Goal: Task Accomplishment & Management: Manage account settings

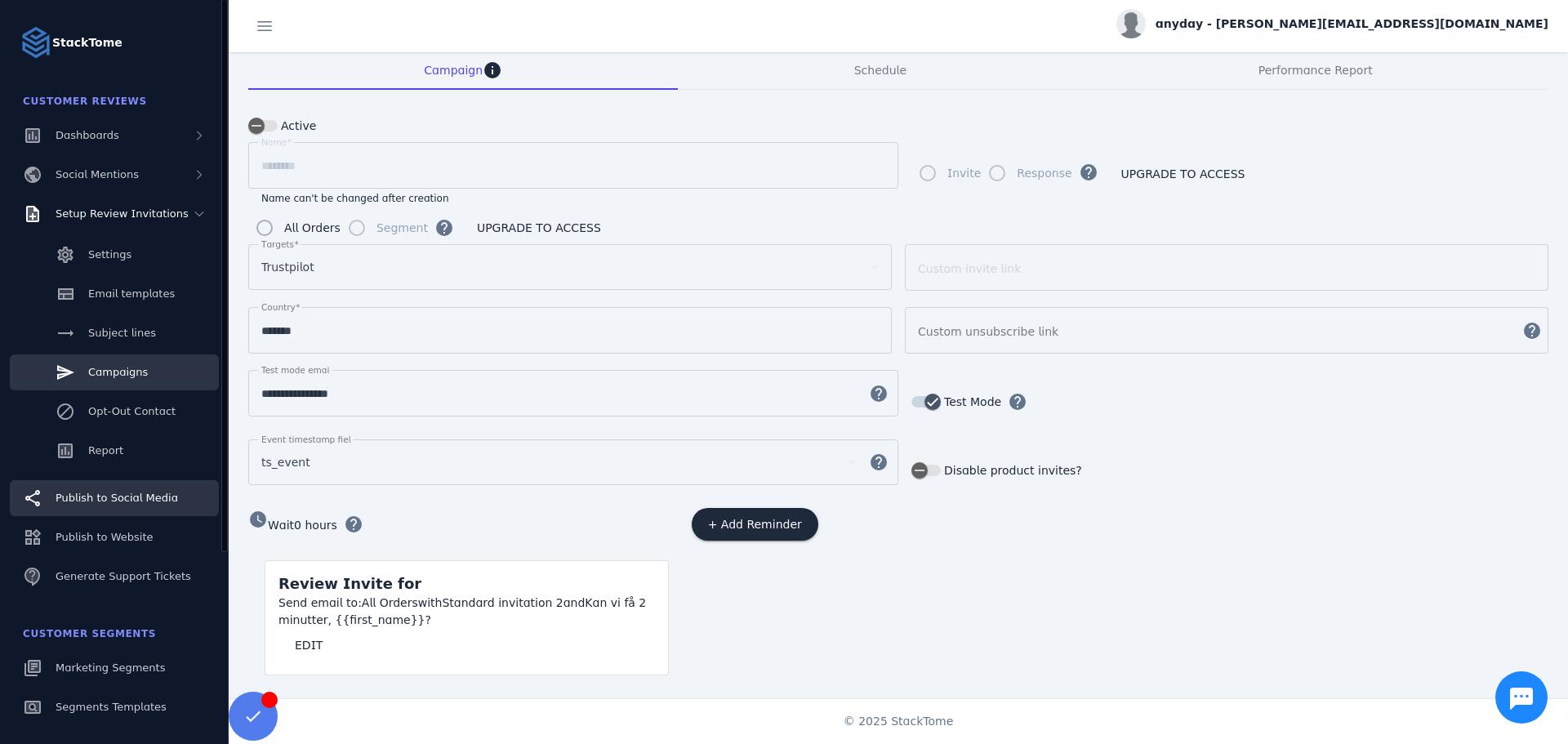
scroll to position [258, 0]
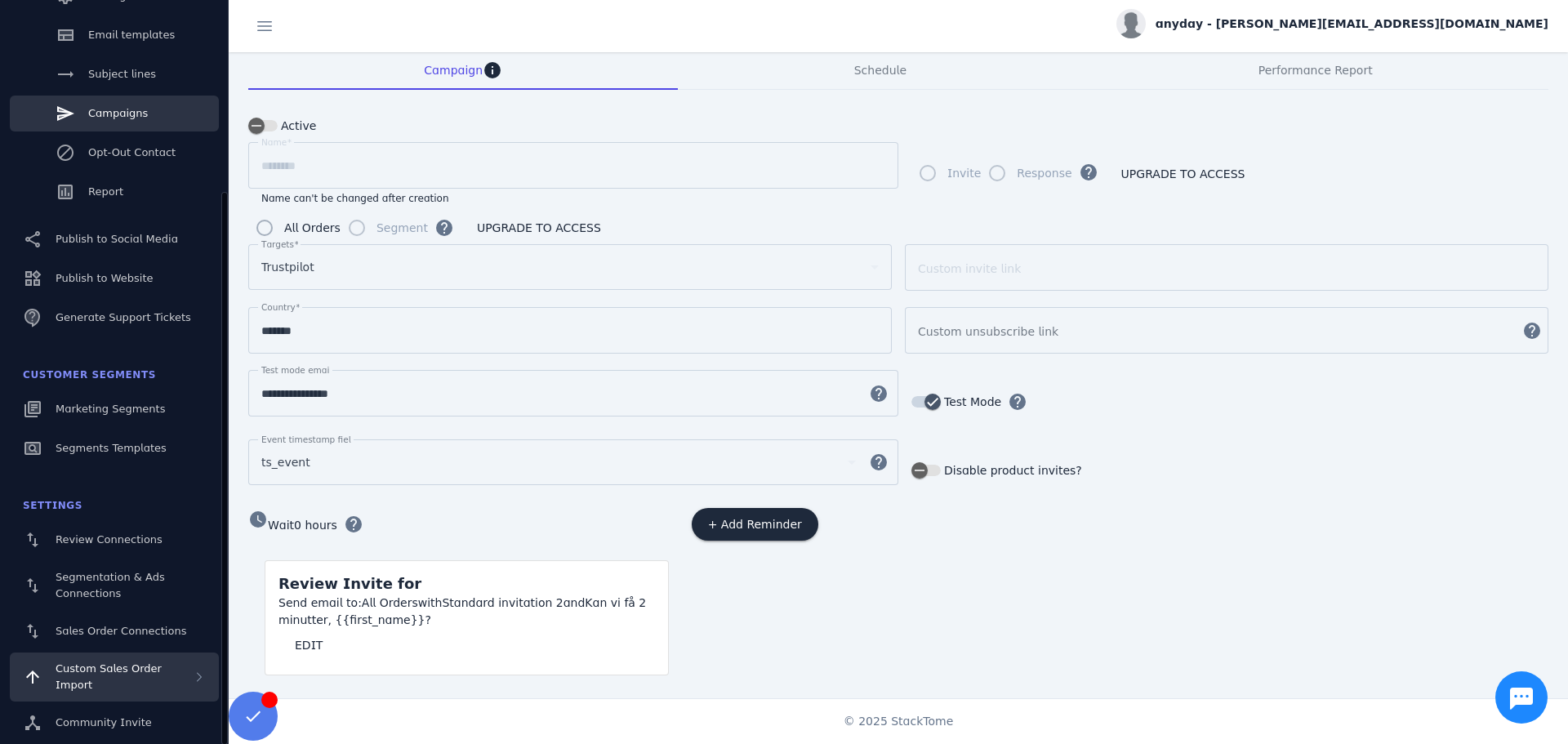
click at [95, 690] on div "Custom Sales Order Import" at bounding box center [124, 677] width 138 height 32
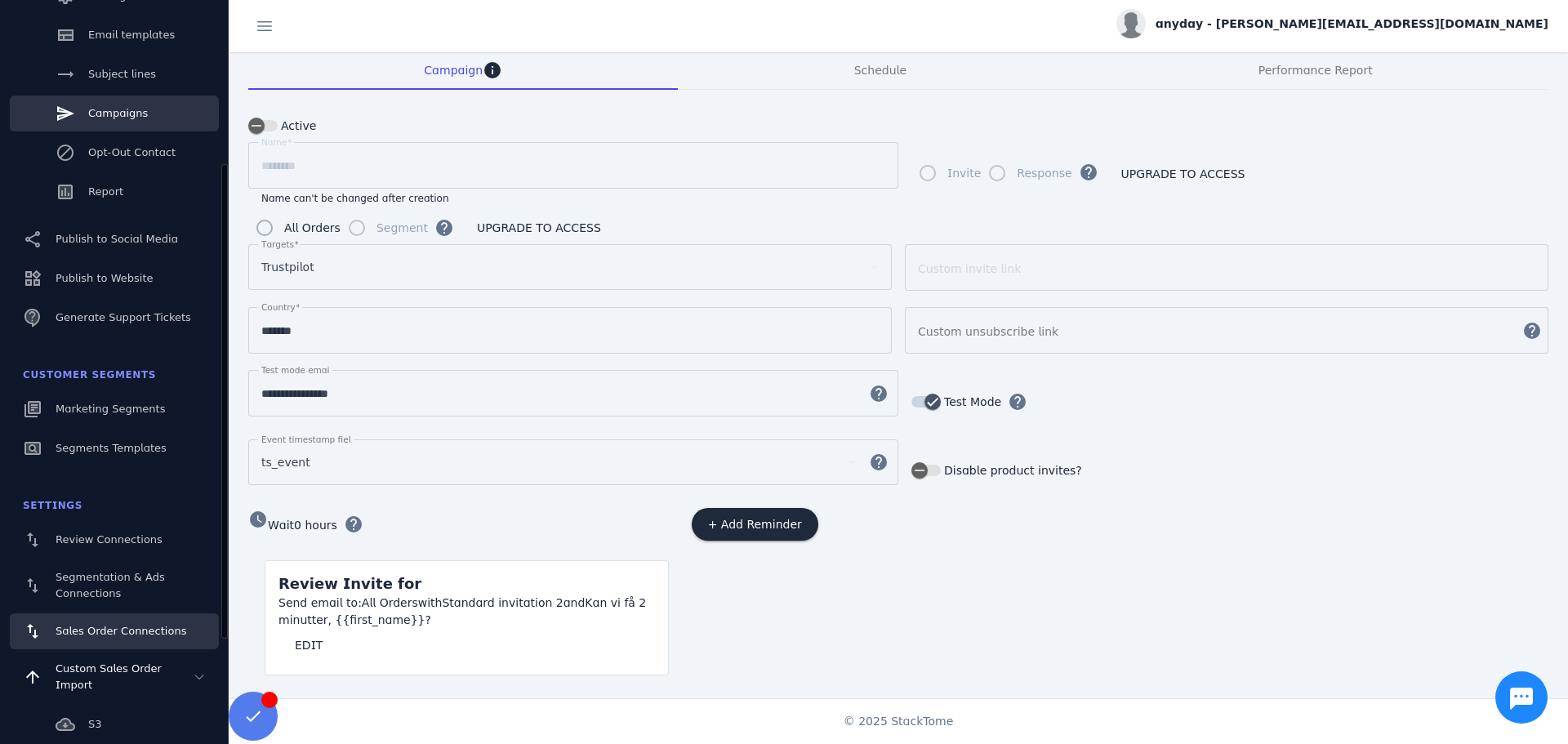
scroll to position [426, 0]
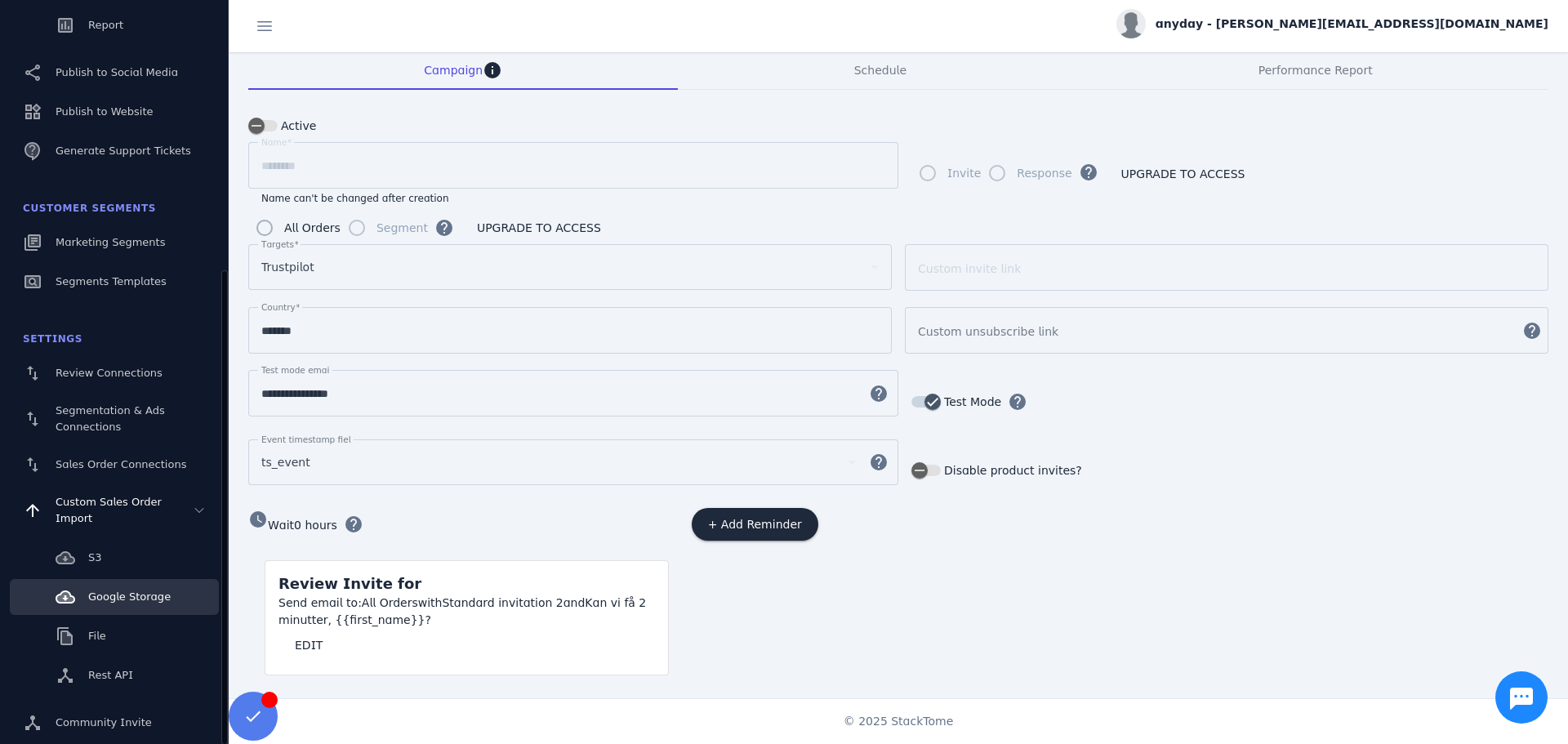
click at [118, 598] on span "Google Storage" at bounding box center [129, 596] width 82 height 12
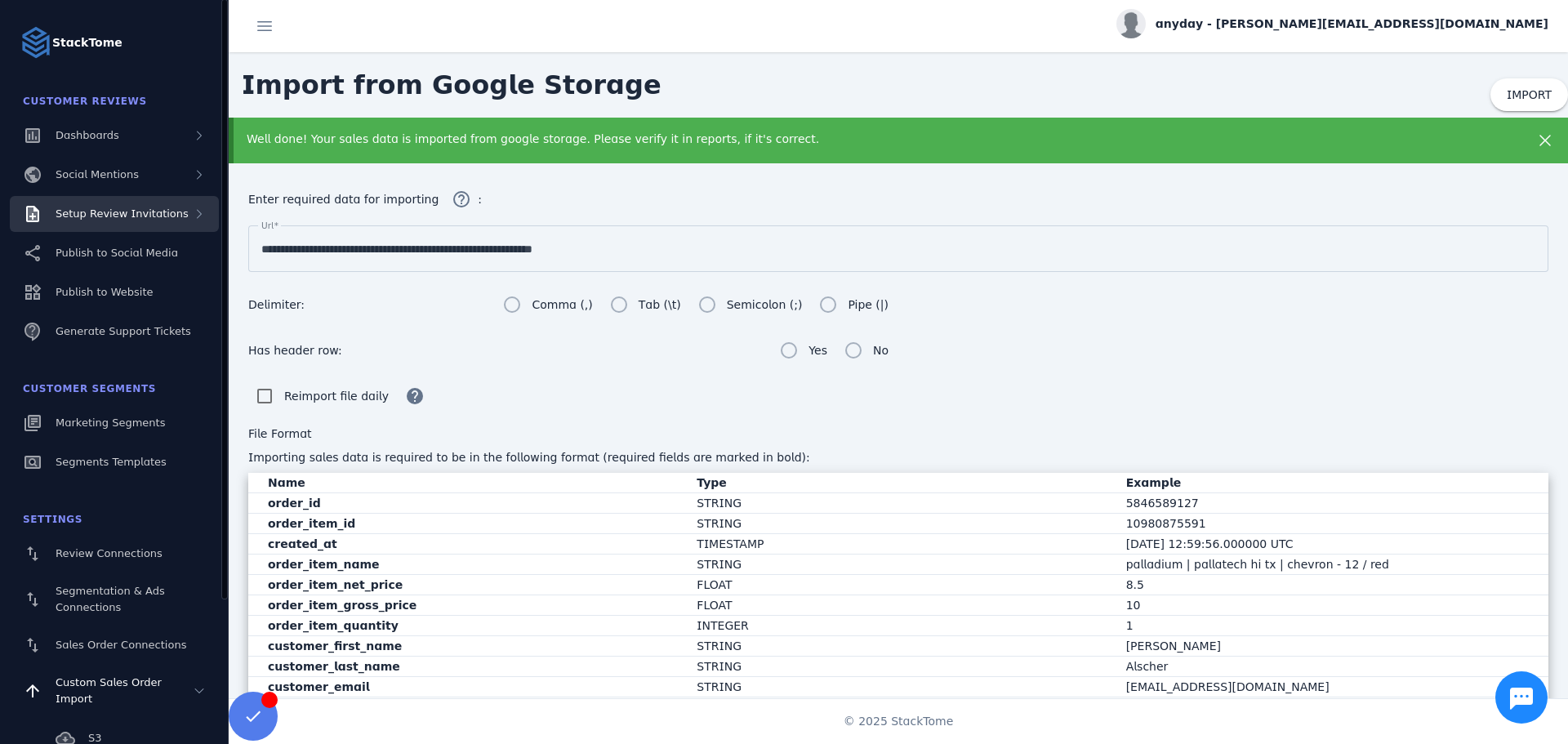
click at [137, 206] on div "Setup Review Invitations" at bounding box center [122, 214] width 133 height 17
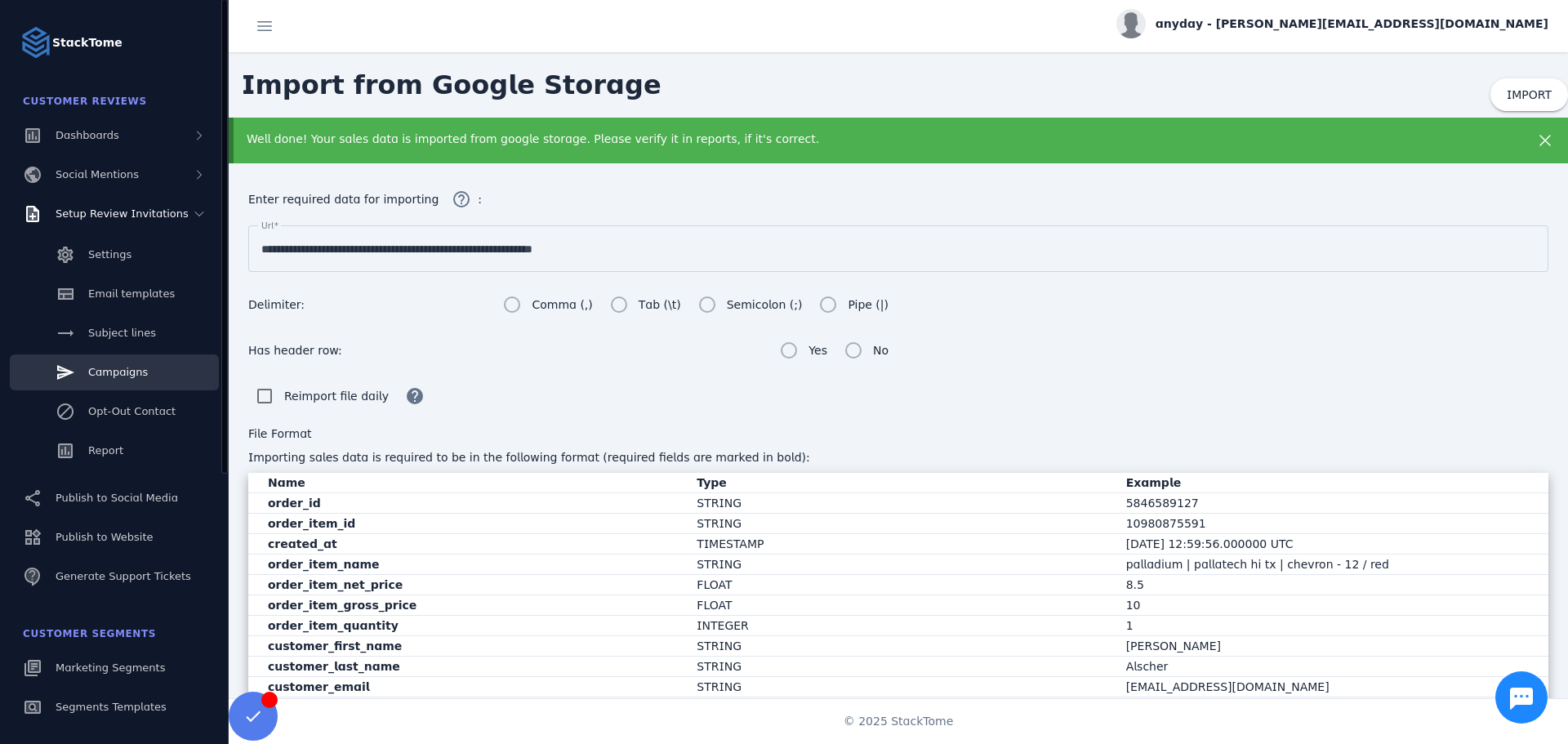
click at [131, 367] on span "Campaigns" at bounding box center [118, 371] width 60 height 12
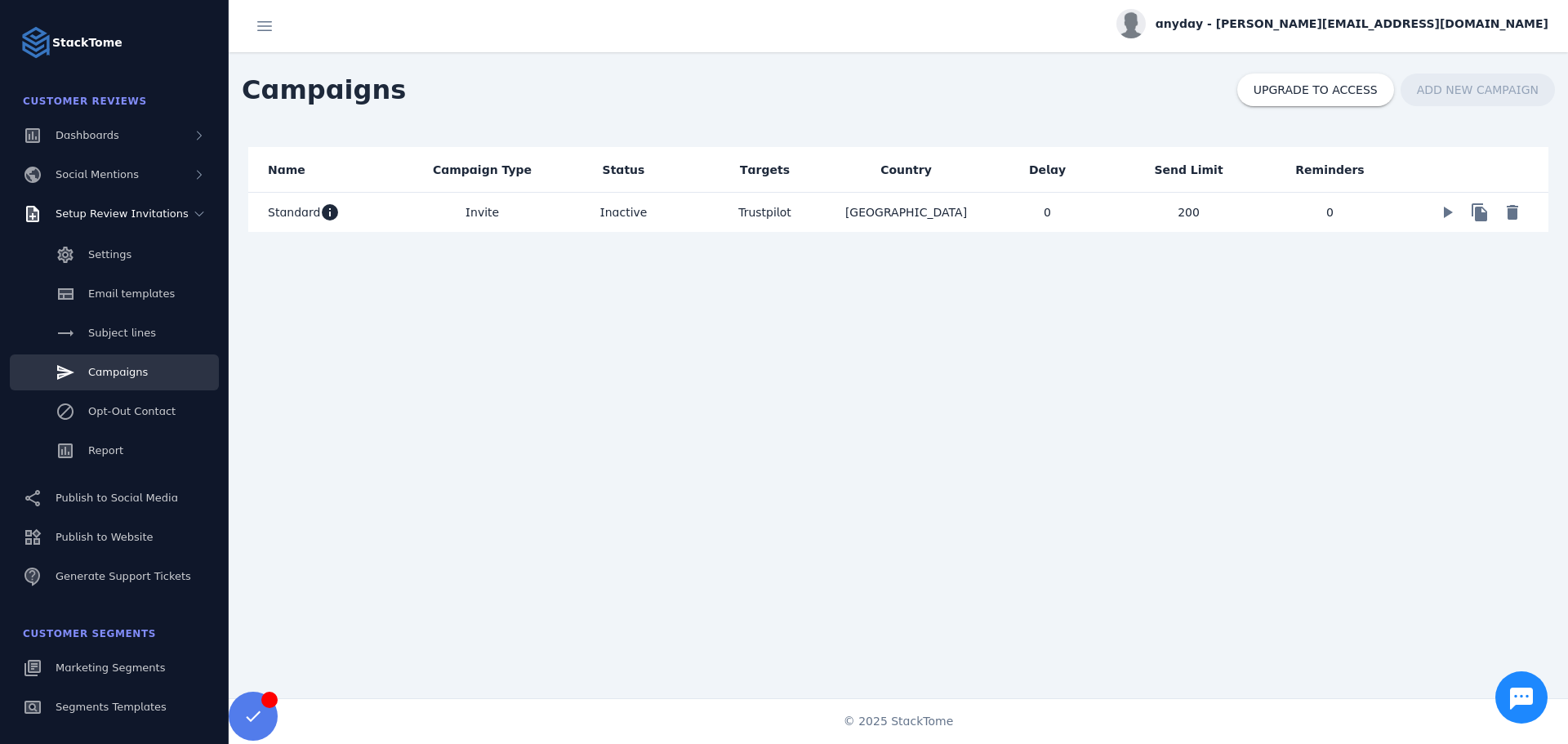
click at [370, 213] on mat-cell "Standard info" at bounding box center [329, 212] width 163 height 39
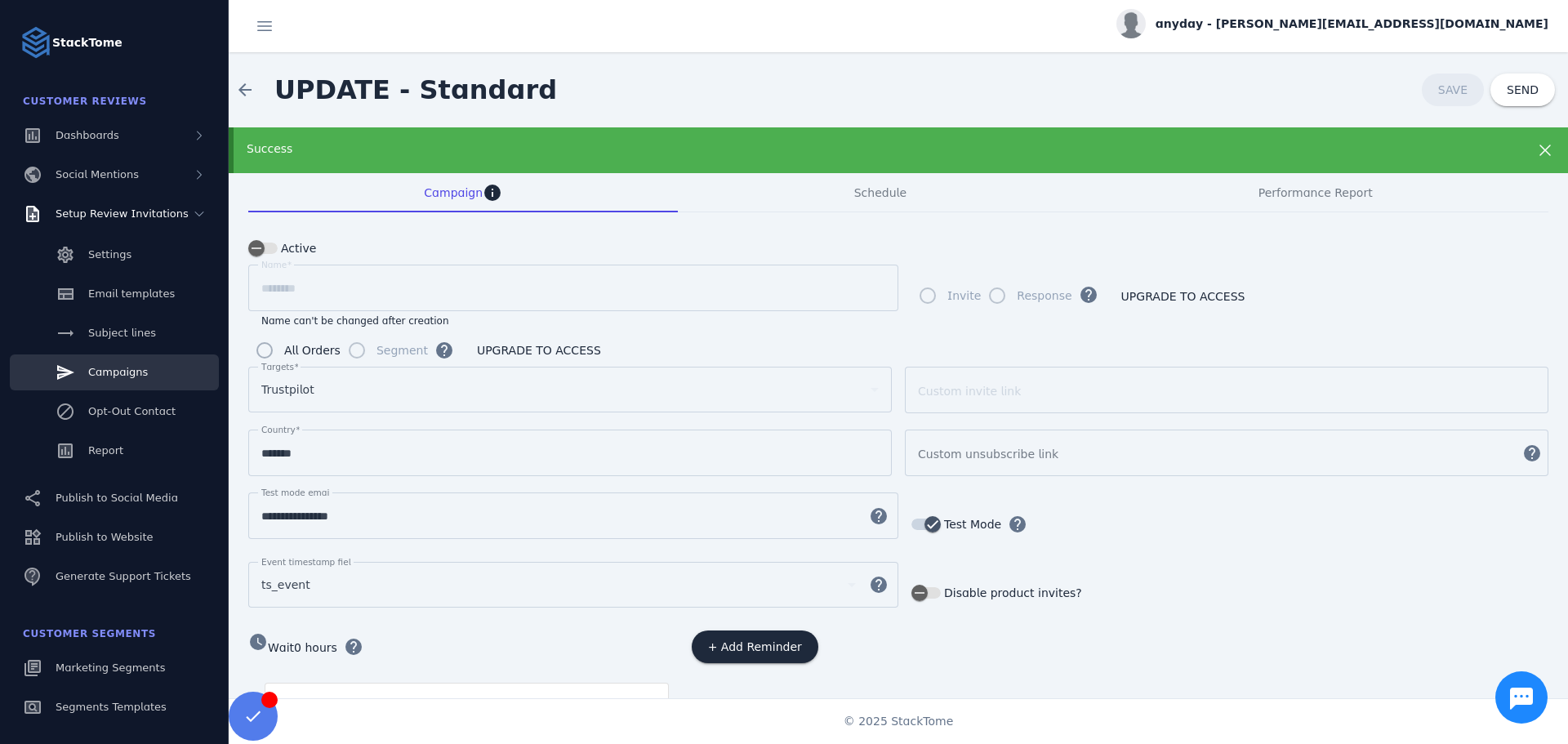
click at [870, 161] on div "Success" at bounding box center [898, 150] width 1339 height 46
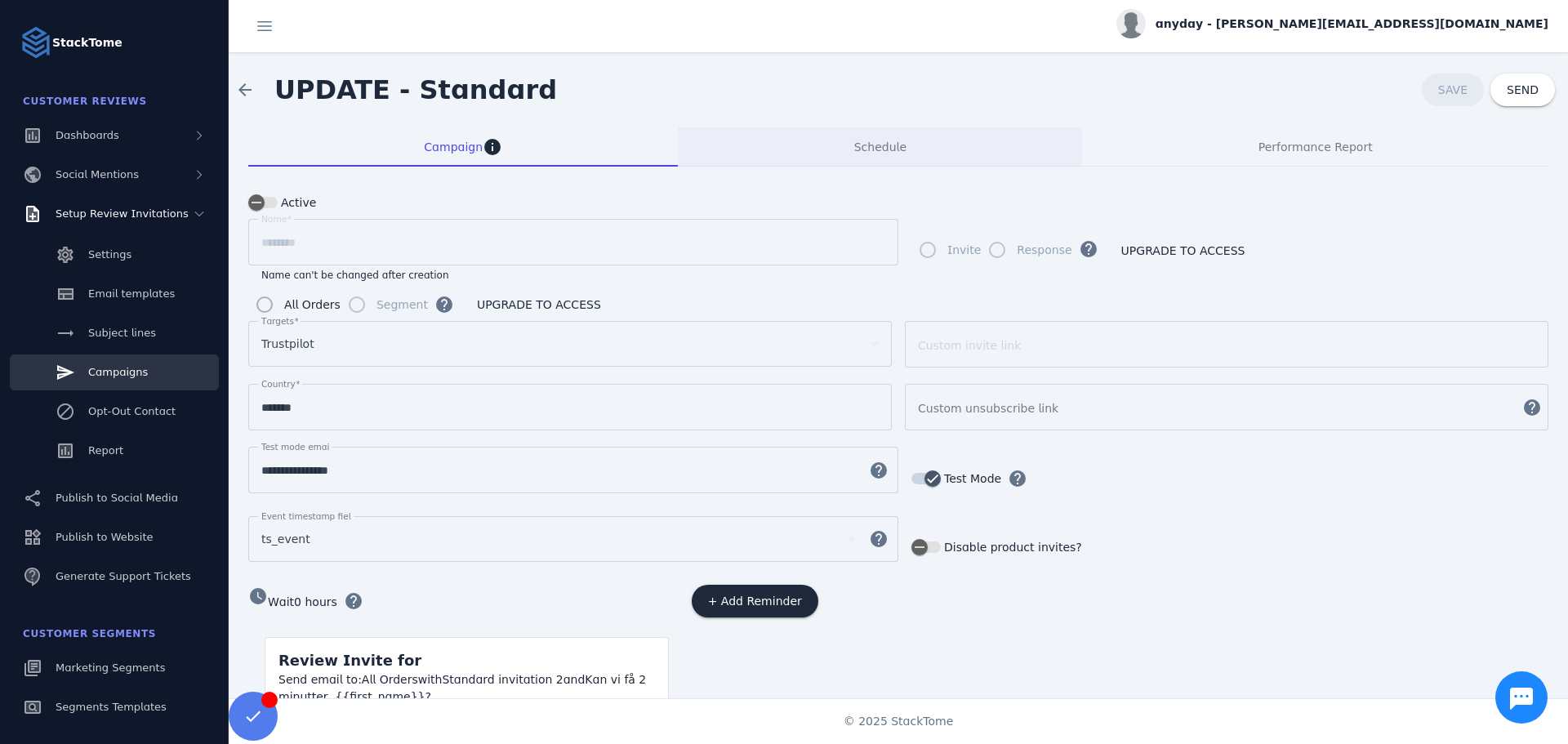
click at [862, 153] on span "Schedule" at bounding box center [880, 147] width 53 height 39
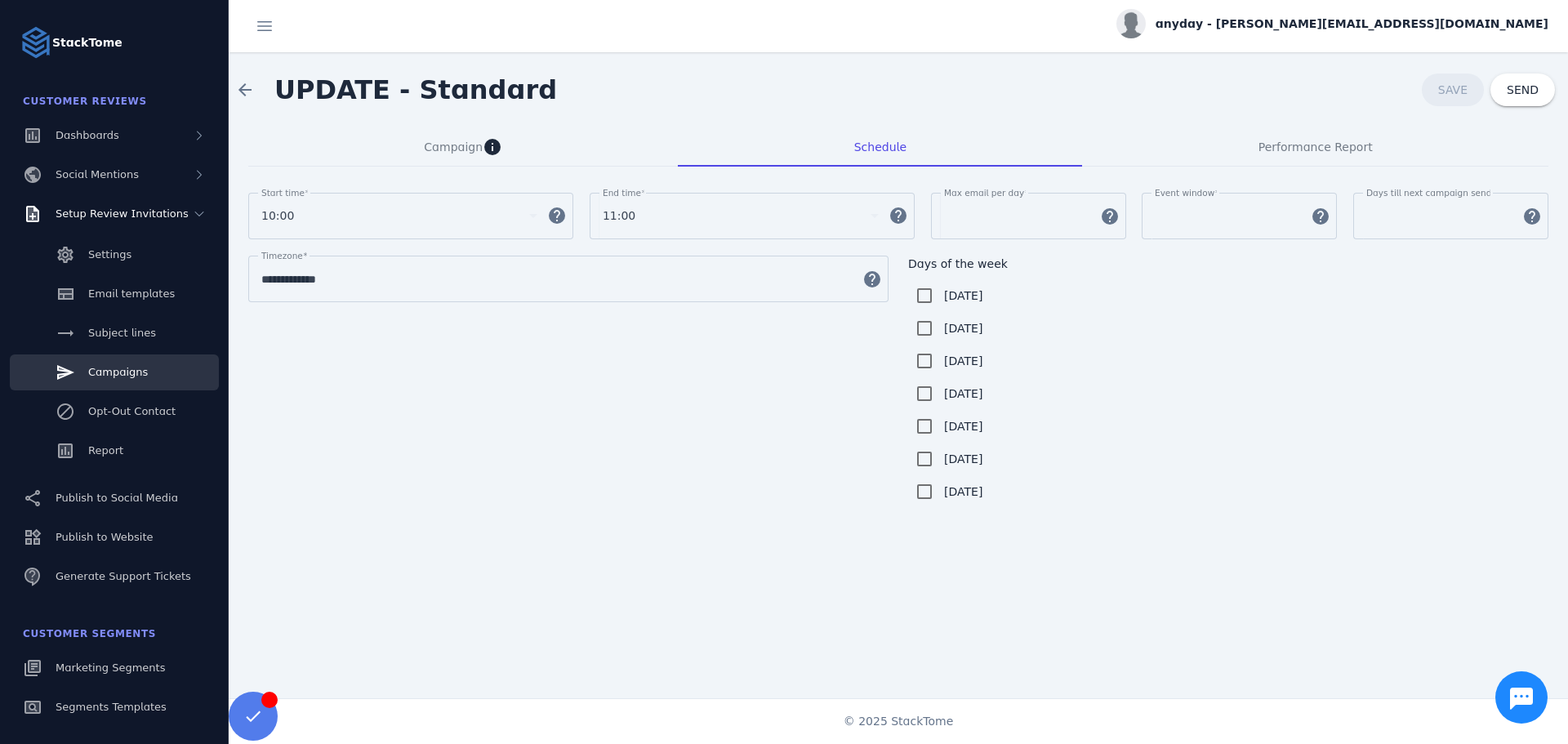
click at [407, 215] on div "10:00" at bounding box center [391, 215] width 261 height 19
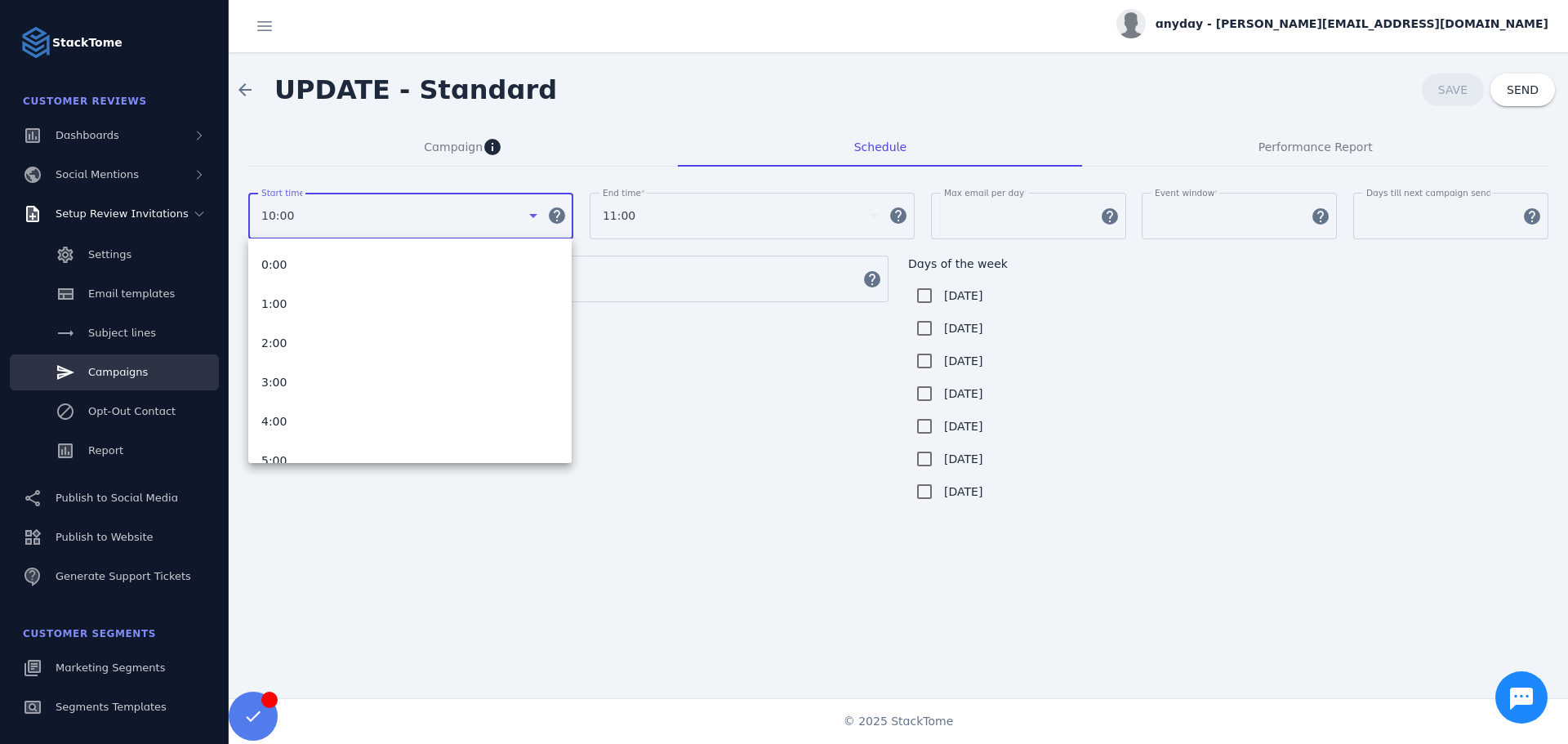
scroll to position [213, 0]
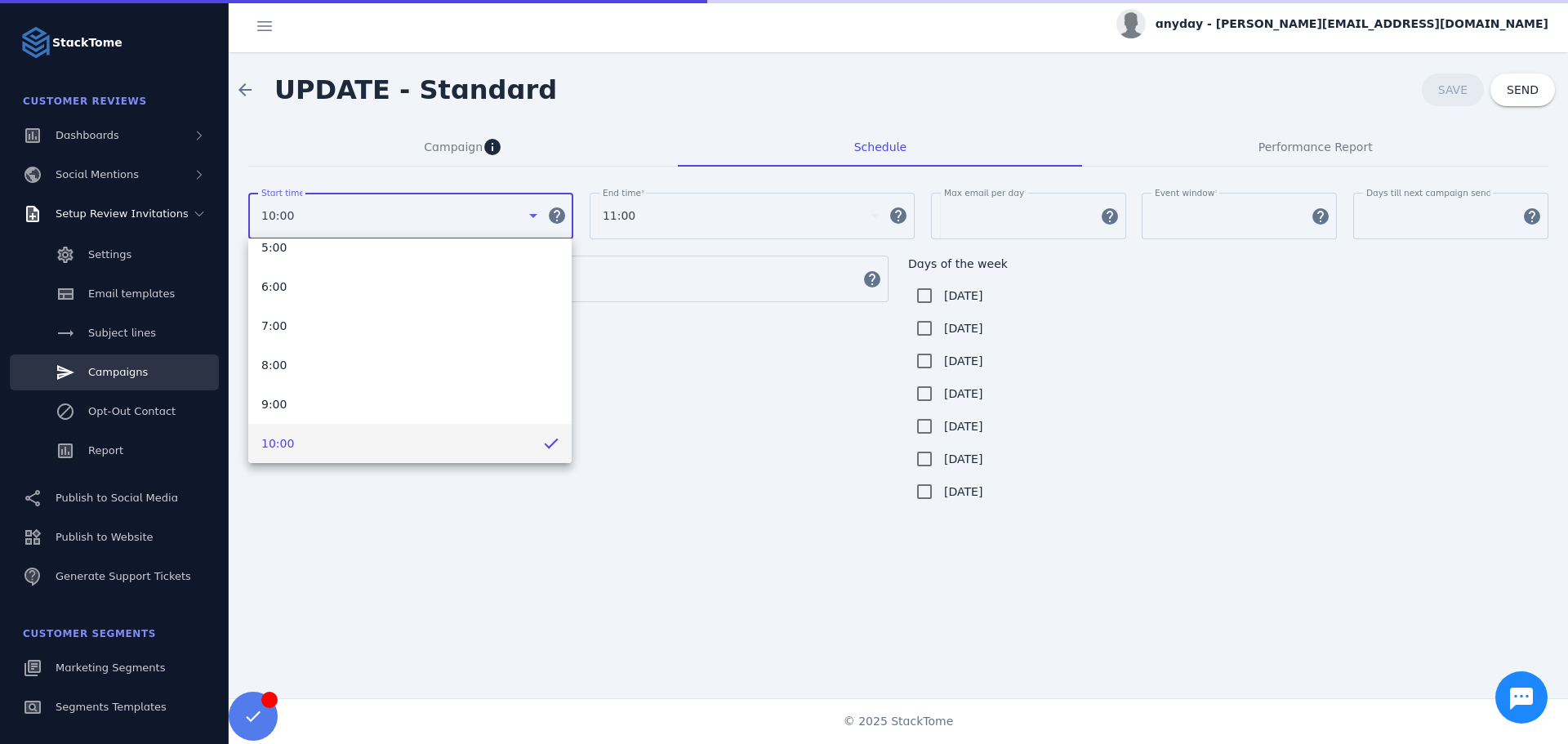
click at [713, 425] on div at bounding box center [784, 372] width 1568 height 744
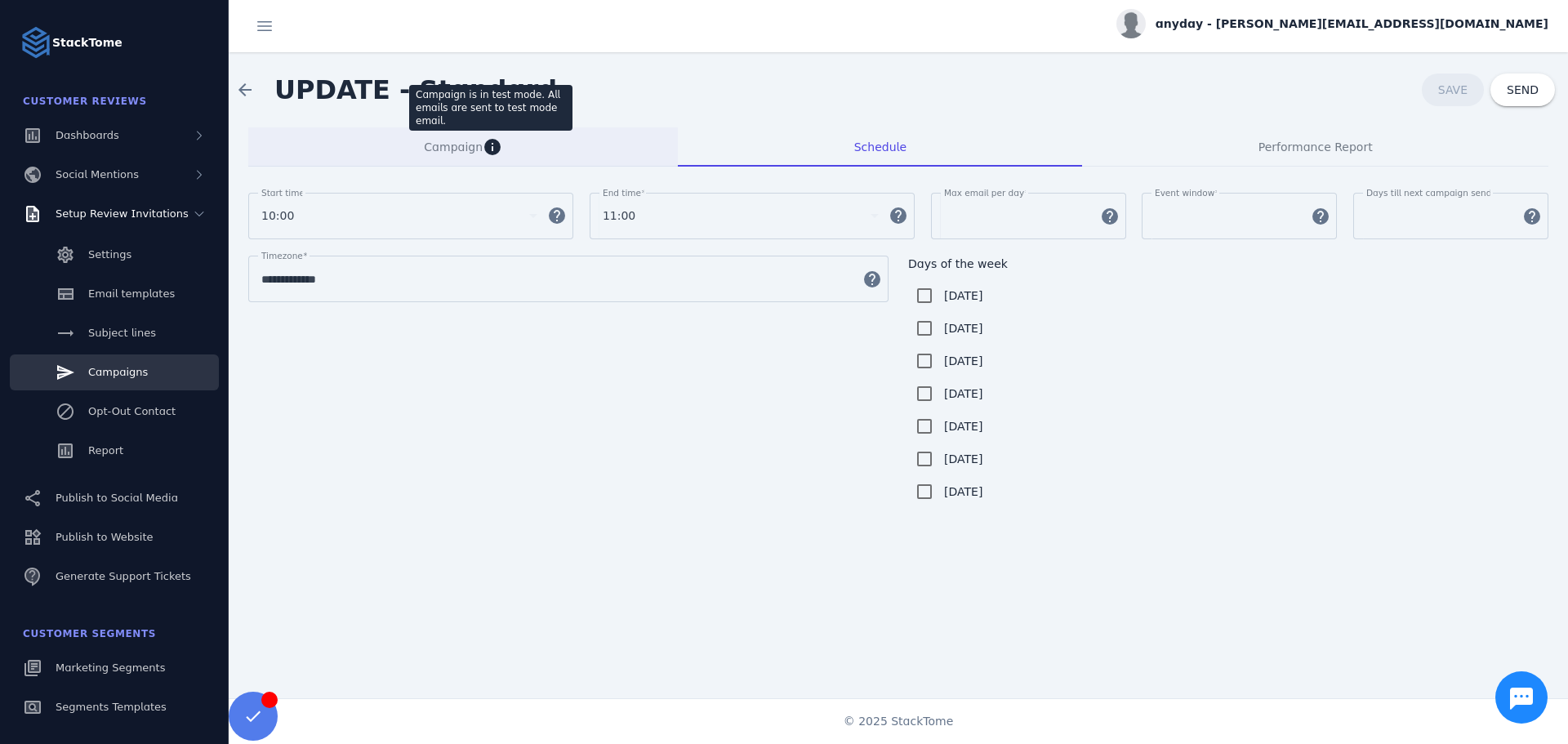
click at [491, 143] on mat-icon "info" at bounding box center [492, 147] width 19 height 19
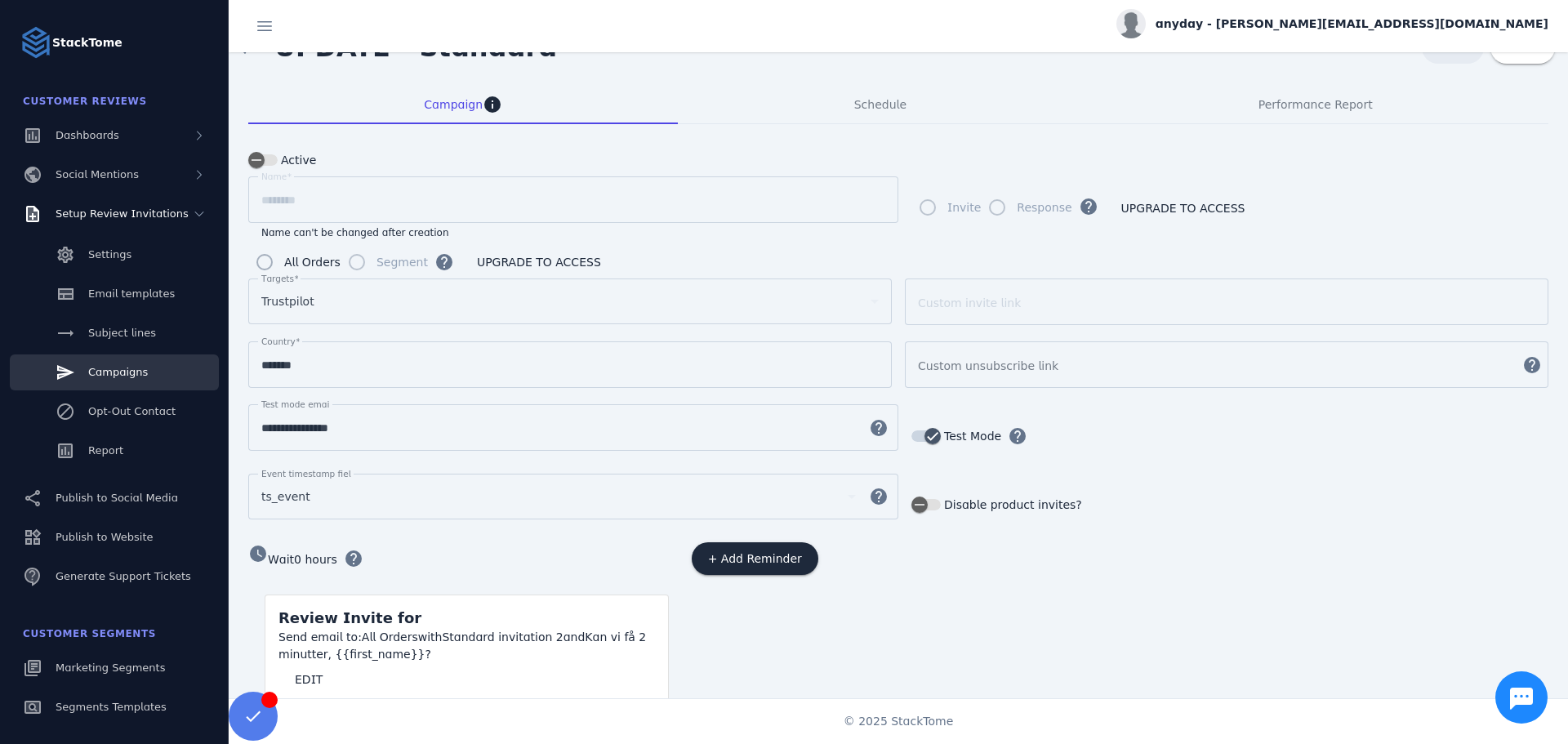
scroll to position [77, 0]
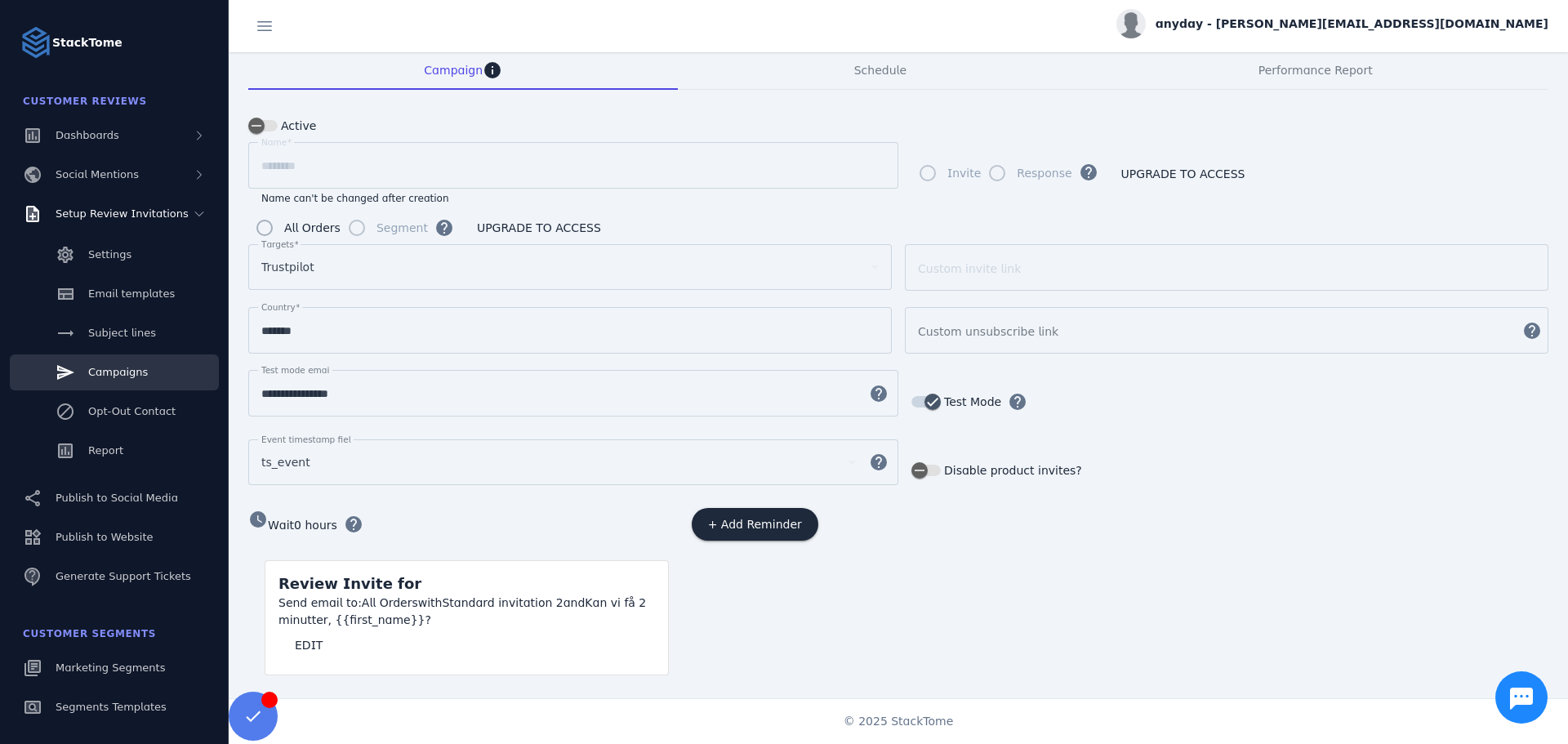
click at [589, 599] on div "Send email to: All Orders with Standard invitation 2 and Kan vi få 2 minutter, …" at bounding box center [467, 611] width 377 height 34
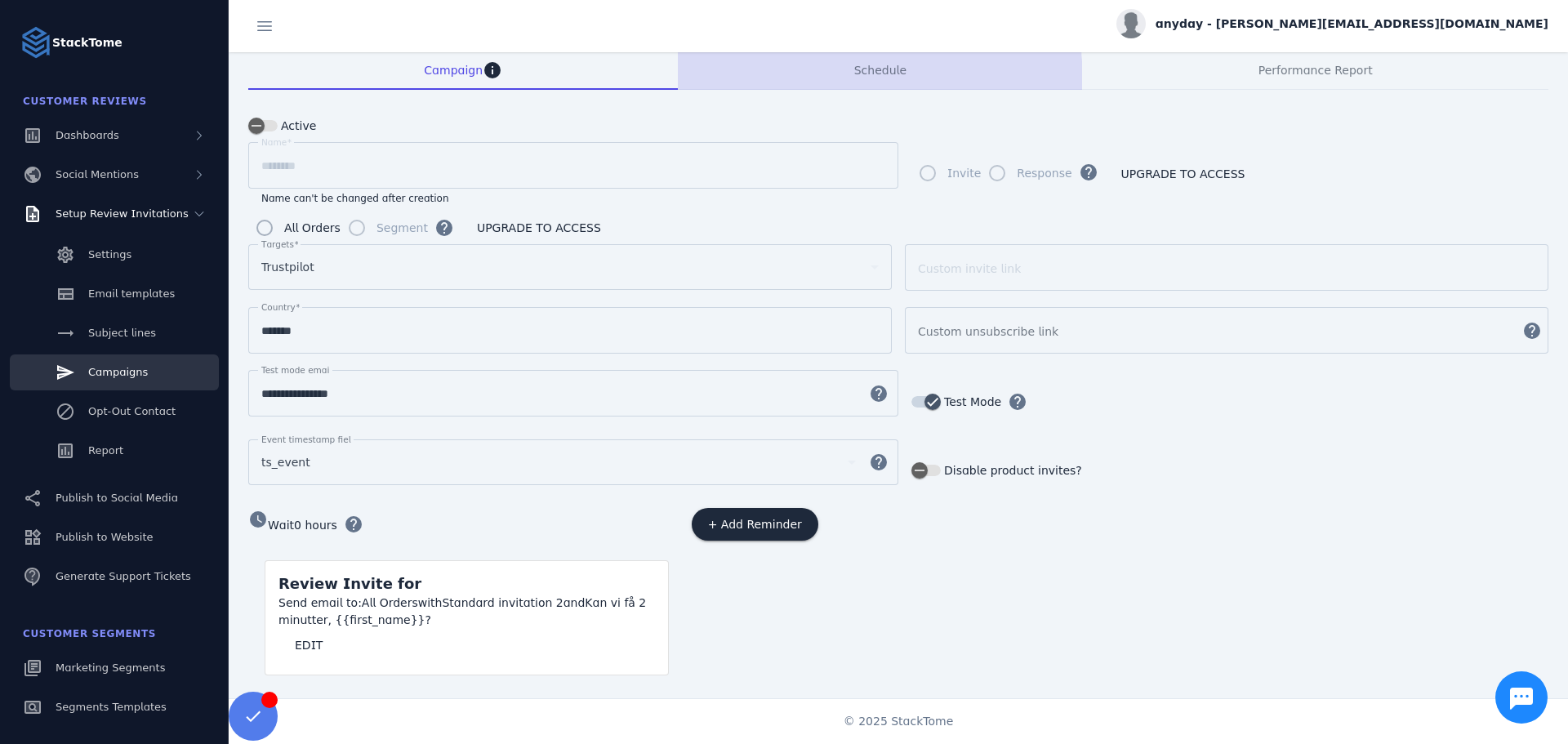
click at [875, 80] on span "Schedule" at bounding box center [880, 70] width 53 height 39
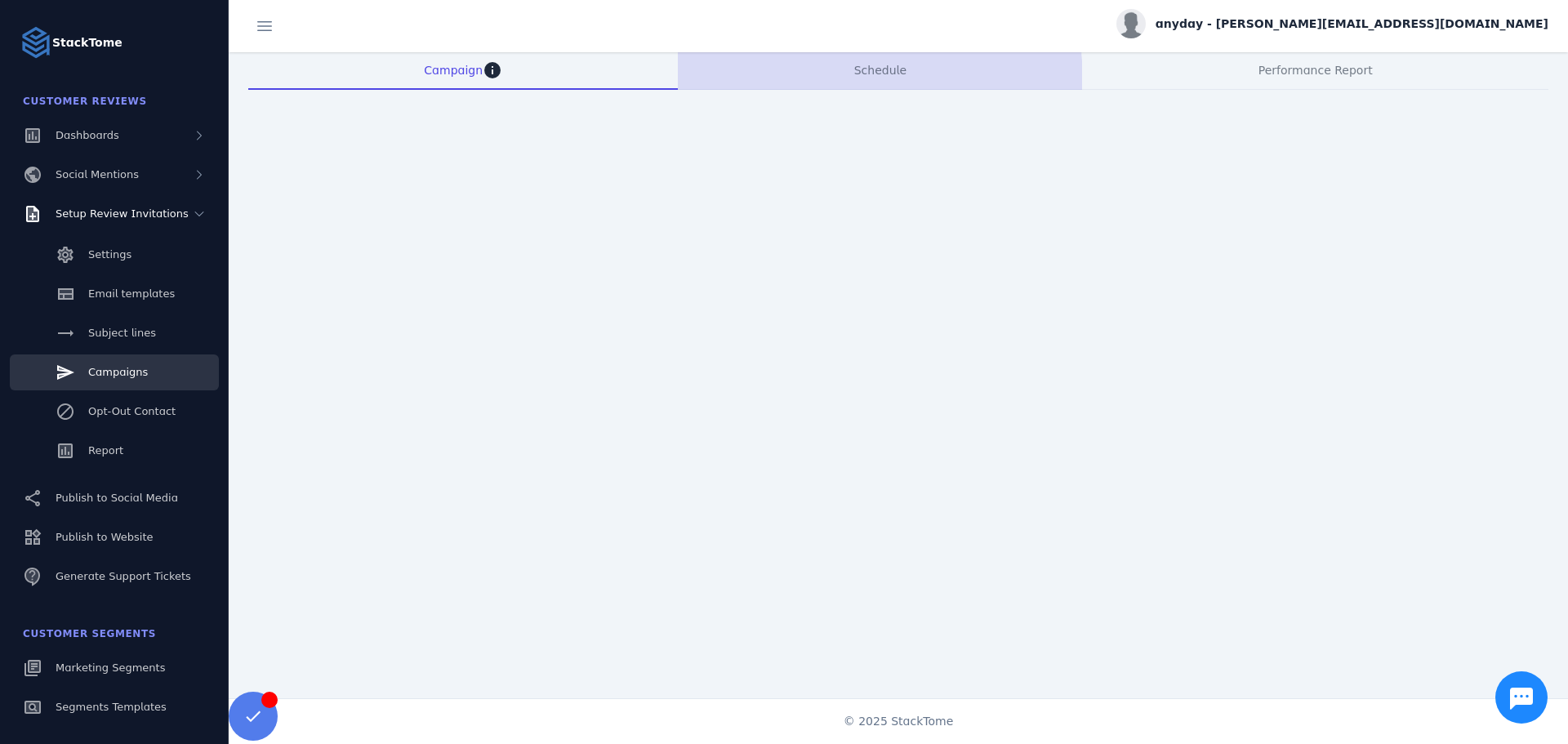
scroll to position [11, 0]
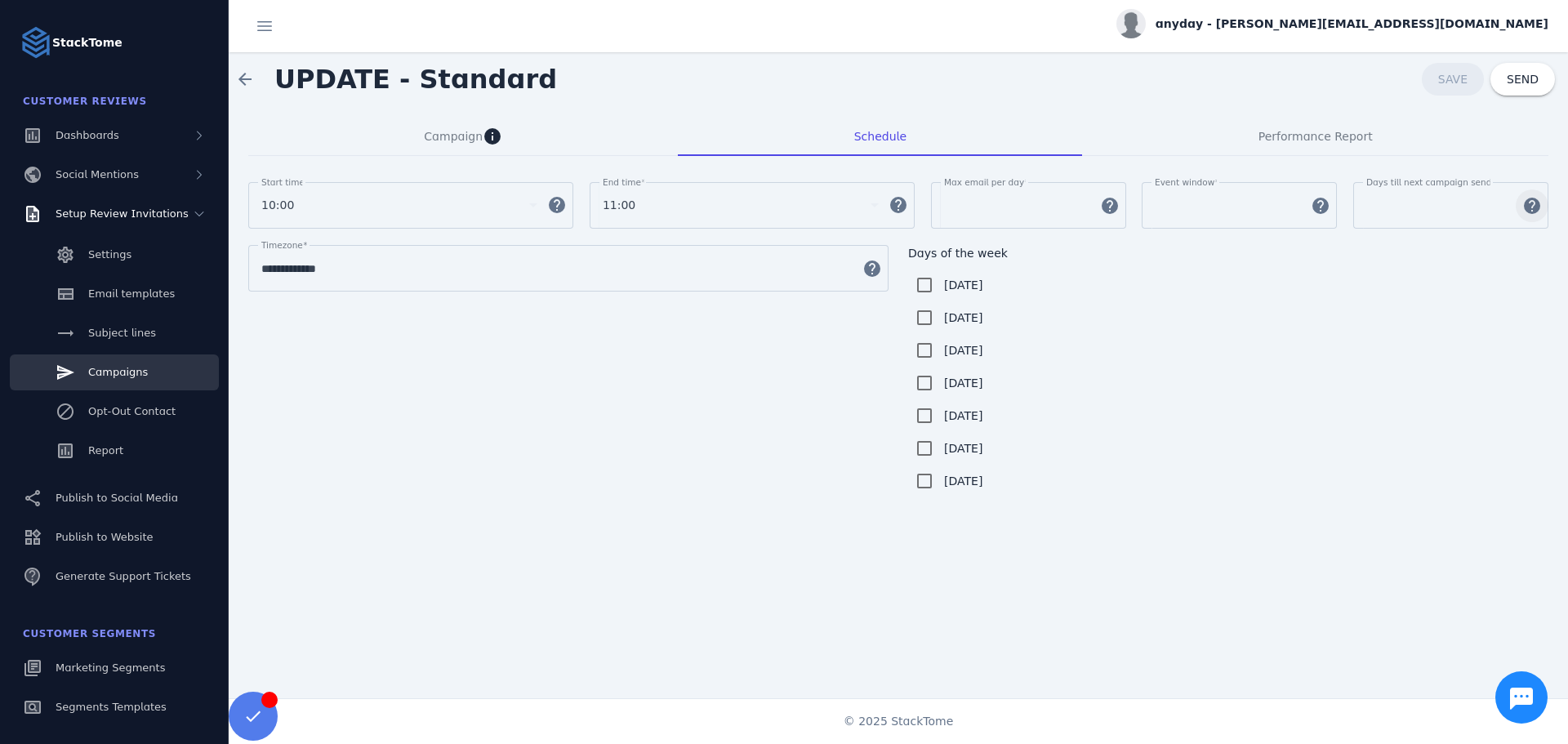
click at [1523, 207] on span "button" at bounding box center [1532, 206] width 39 height 39
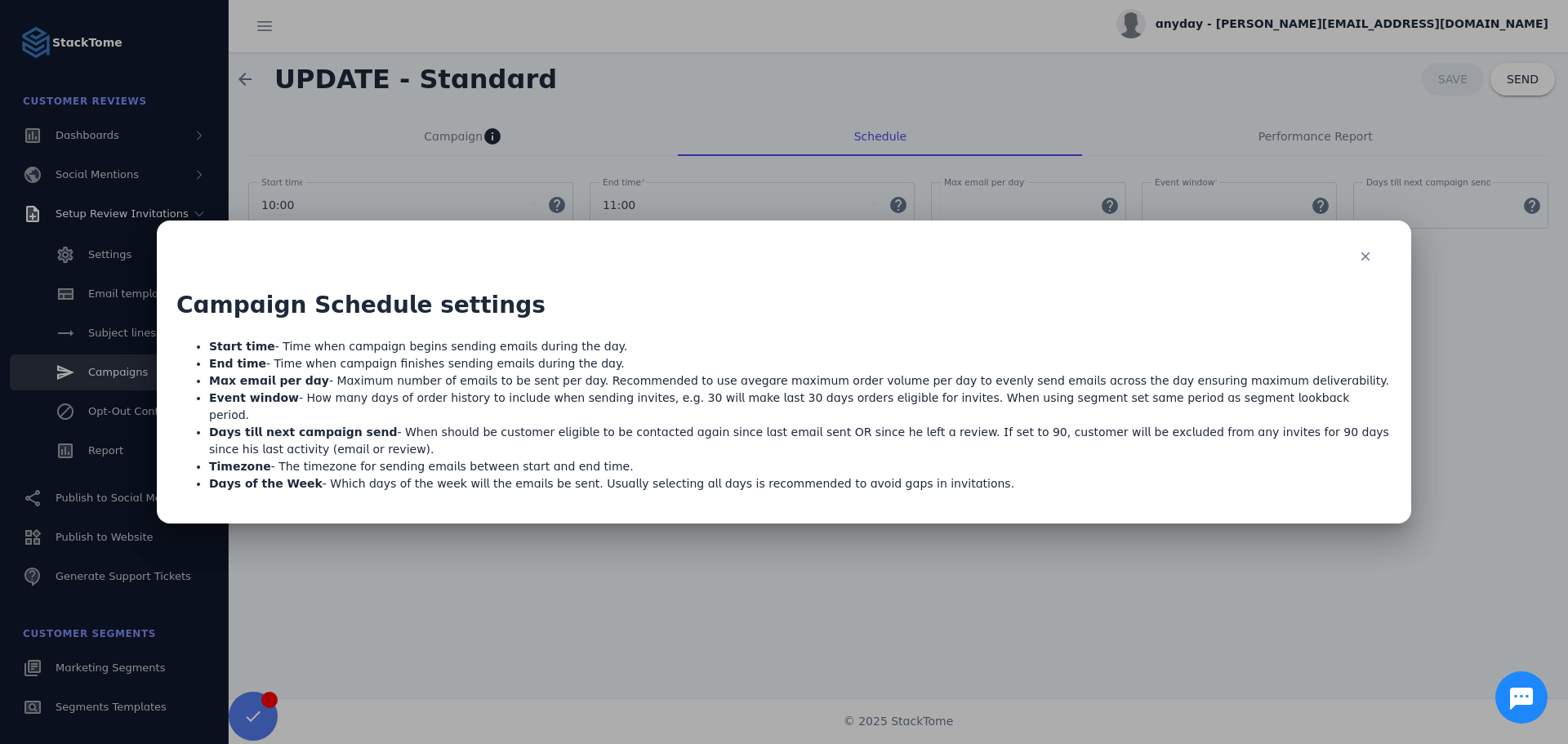
click at [1145, 583] on div at bounding box center [784, 372] width 1568 height 744
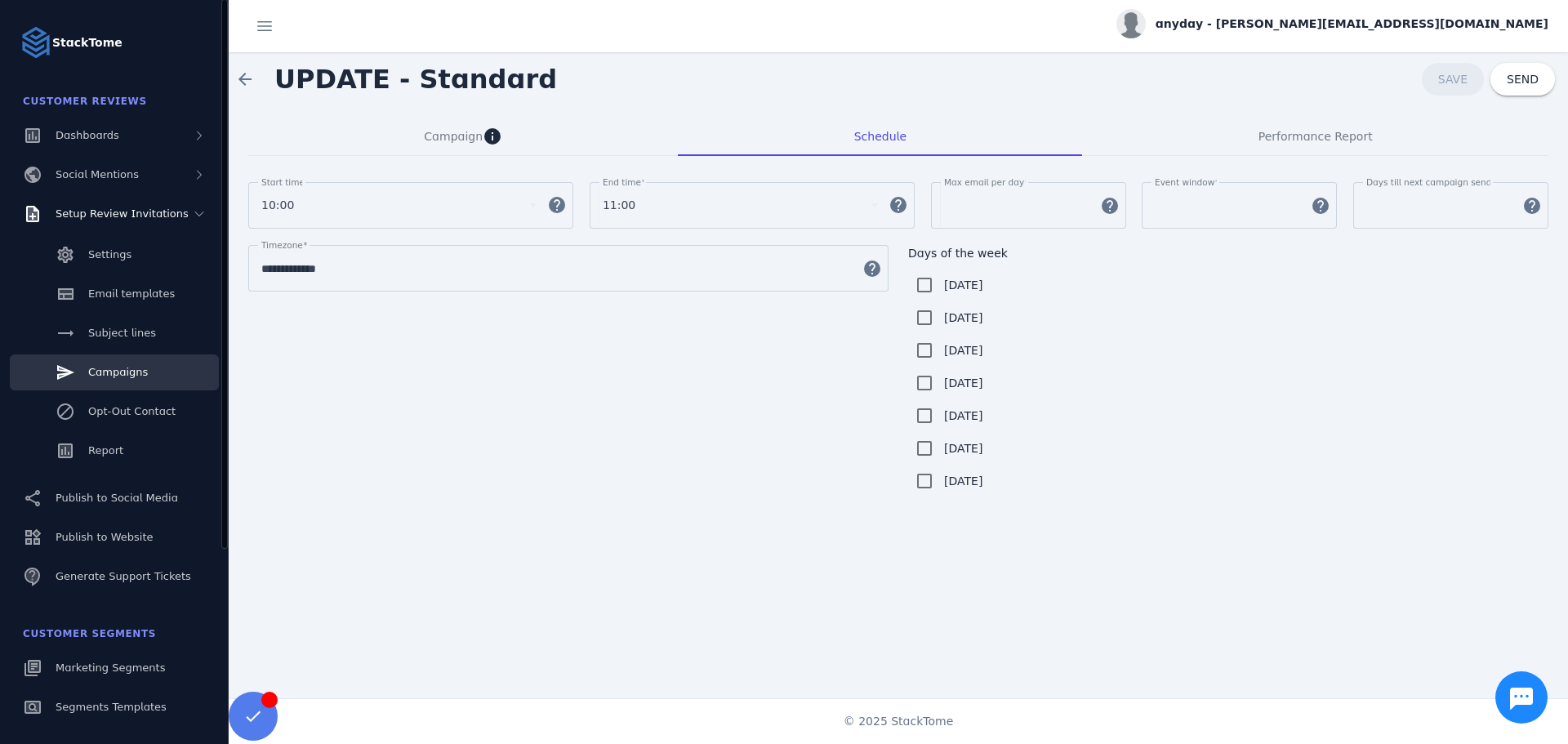
scroll to position [258, 0]
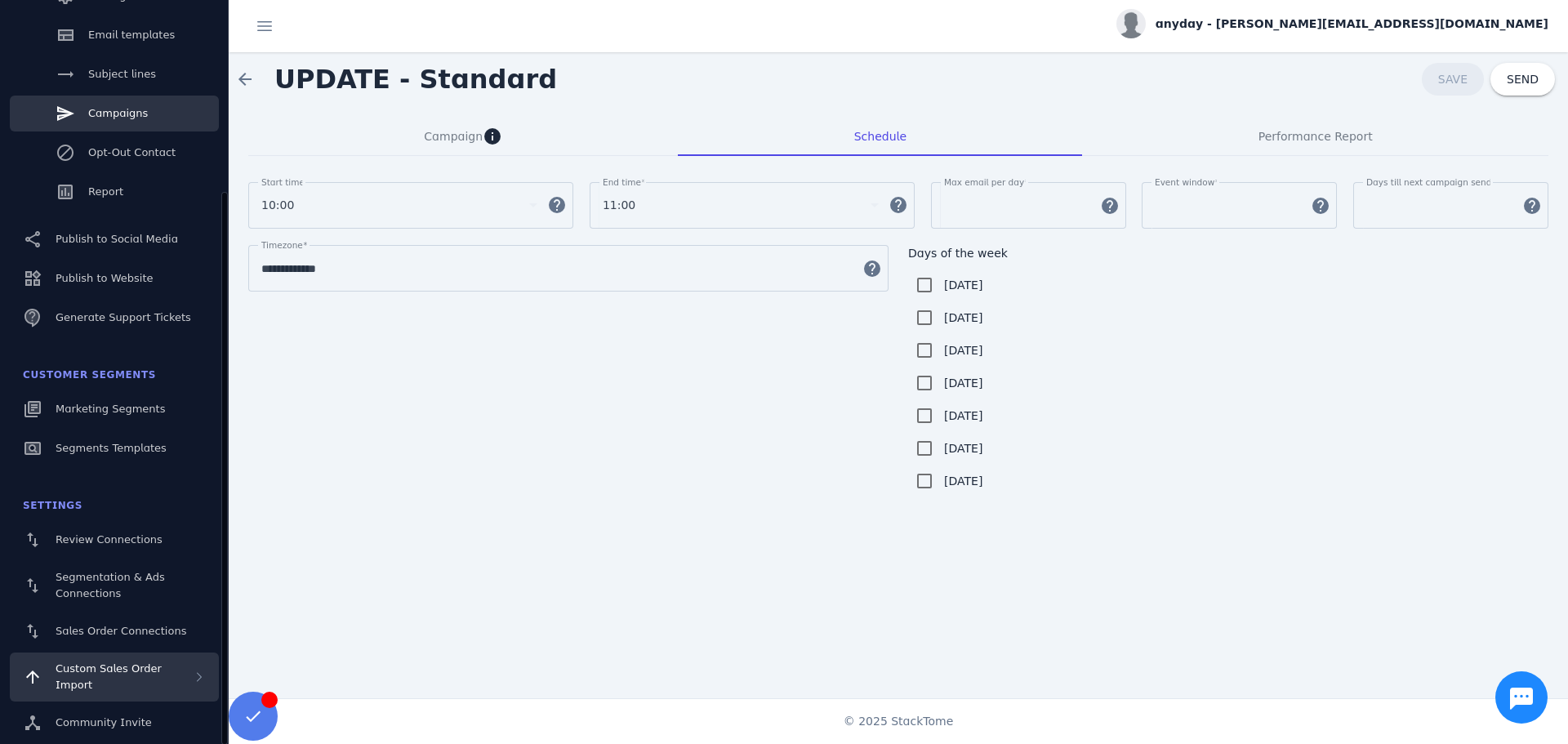
click at [102, 672] on span "Custom Sales Order Import" at bounding box center [108, 677] width 106 height 29
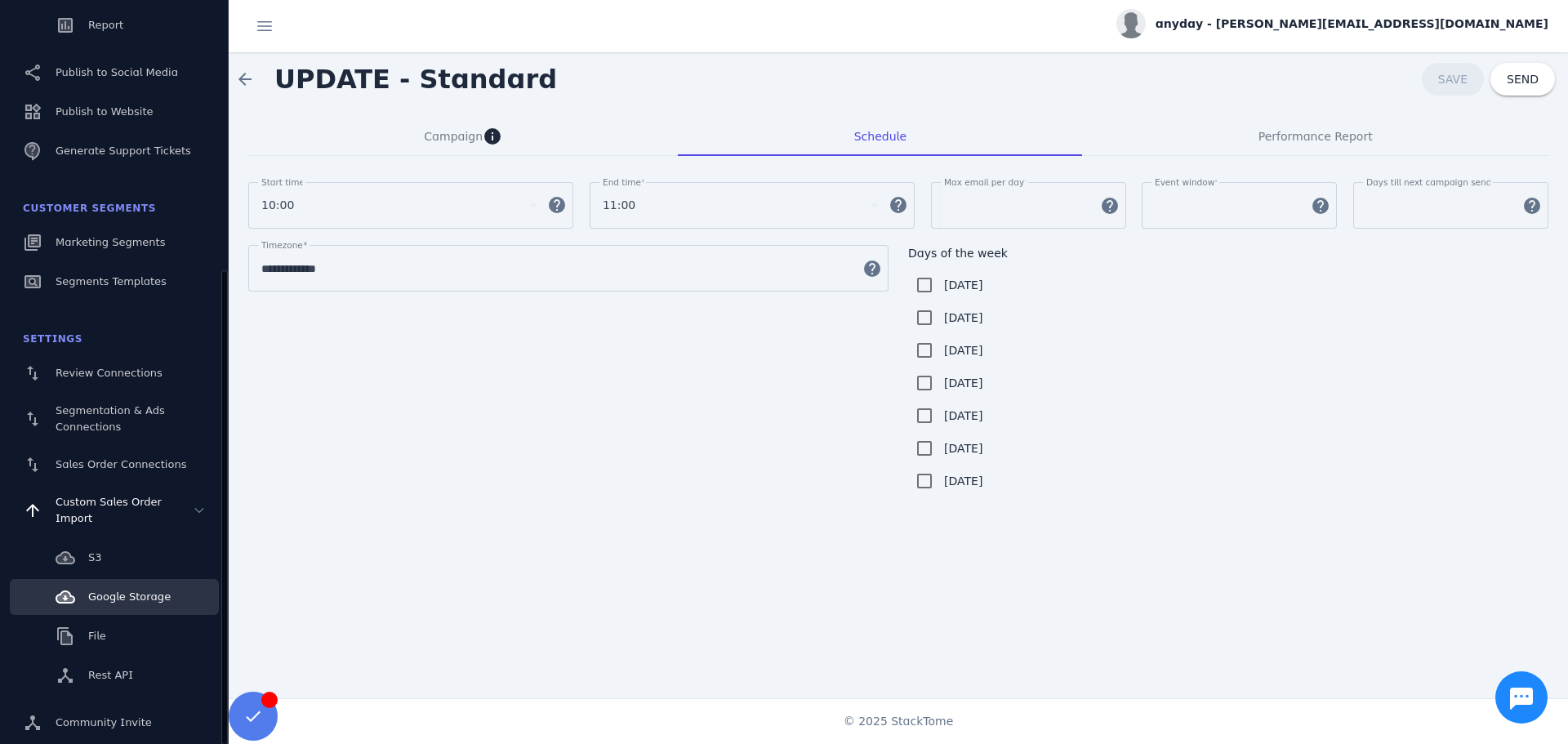
click at [128, 592] on span "Google Storage" at bounding box center [129, 596] width 82 height 12
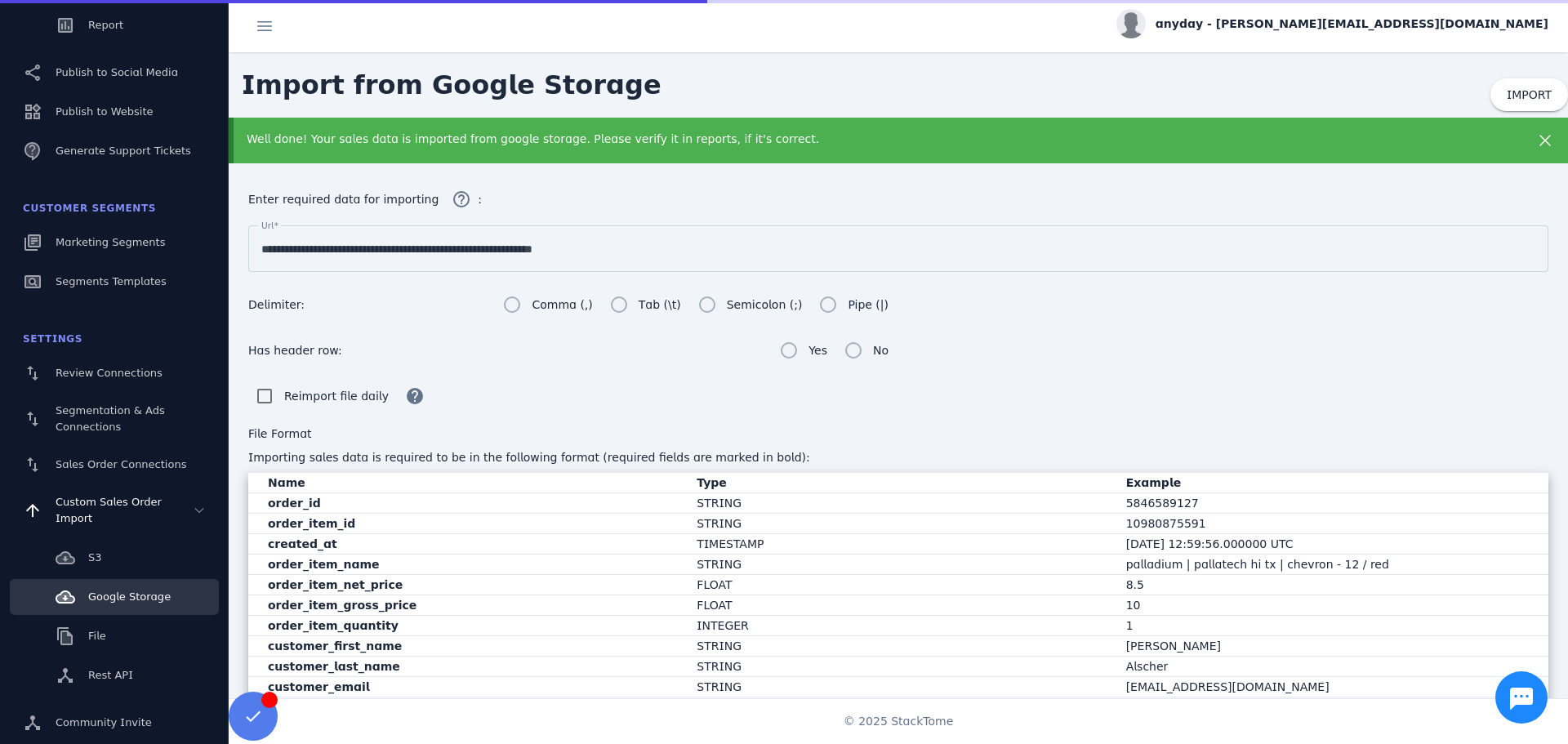
scroll to position [197, 0]
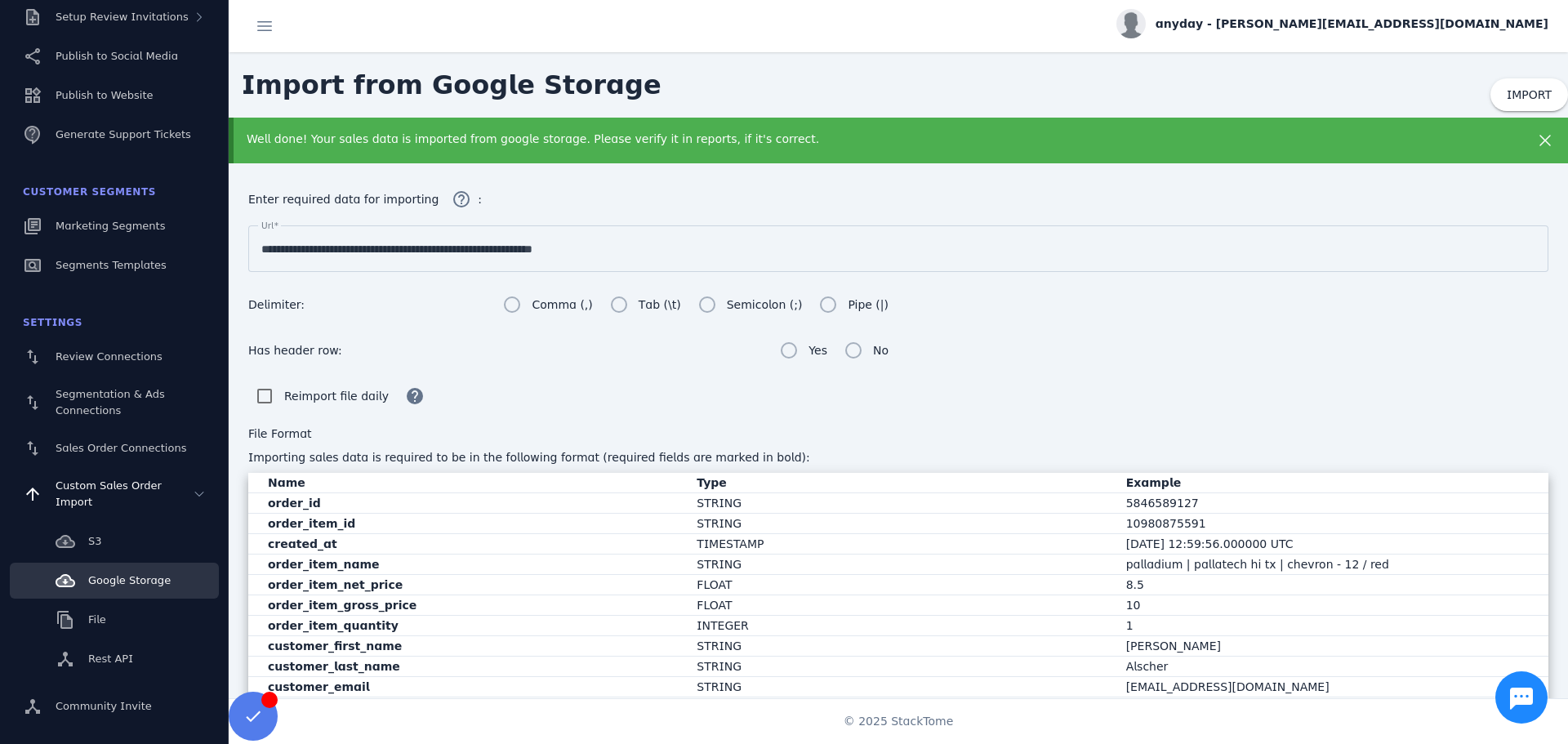
click at [601, 263] on div "**********" at bounding box center [898, 248] width 1274 height 46
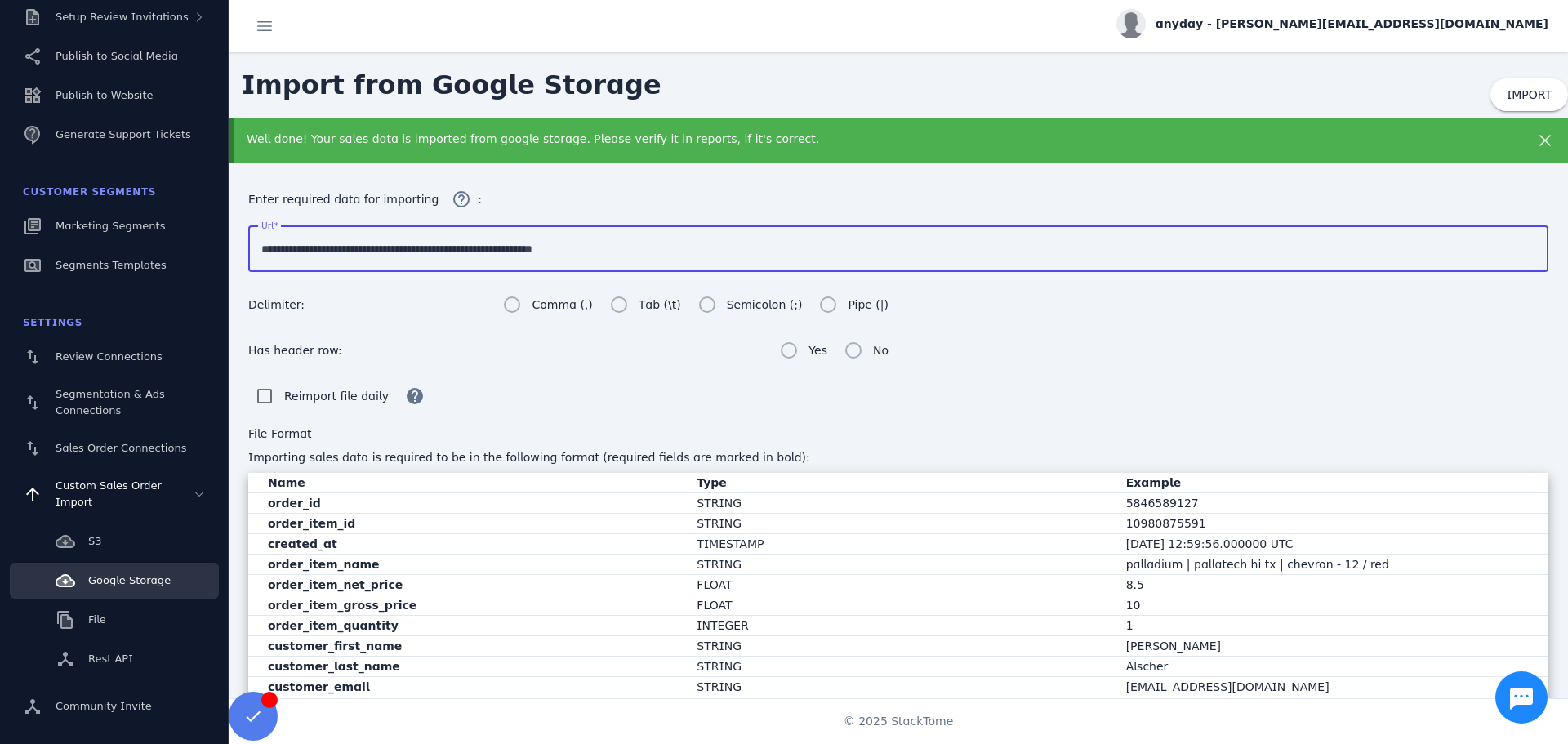
paste input
type input "**********"
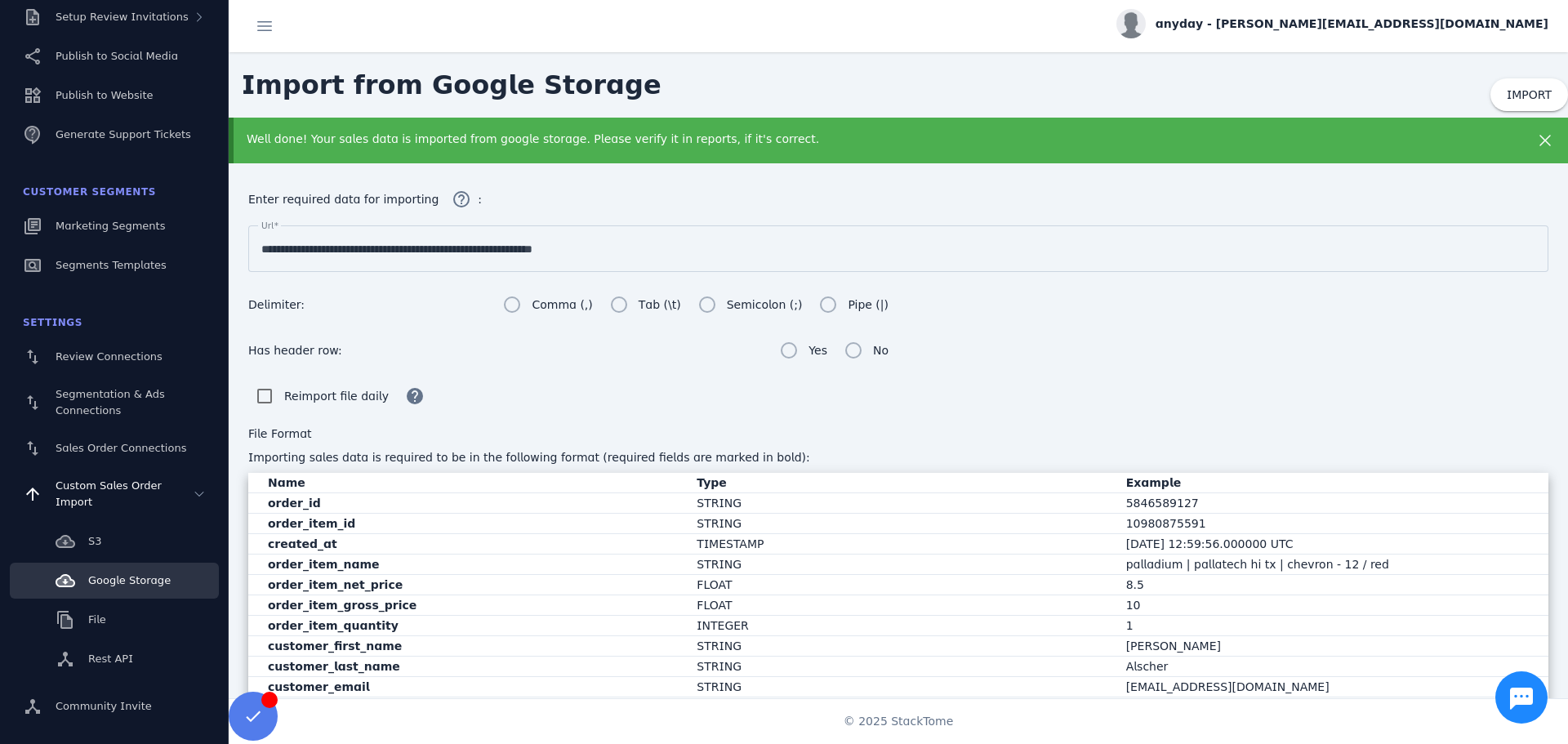
click at [1539, 140] on icon at bounding box center [1545, 140] width 11 height 11
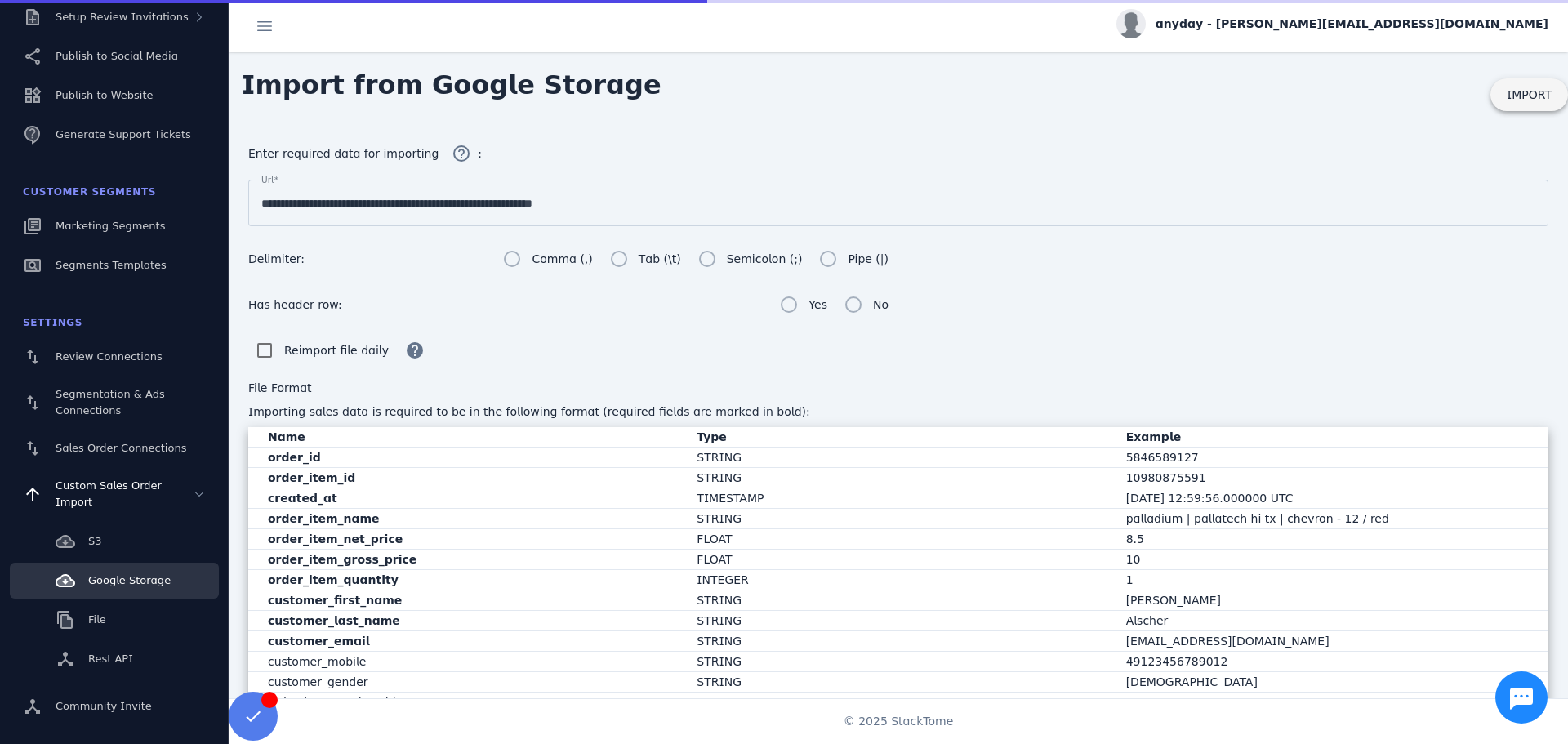
click at [1518, 98] on span "IMPORT" at bounding box center [1528, 95] width 45 height 13
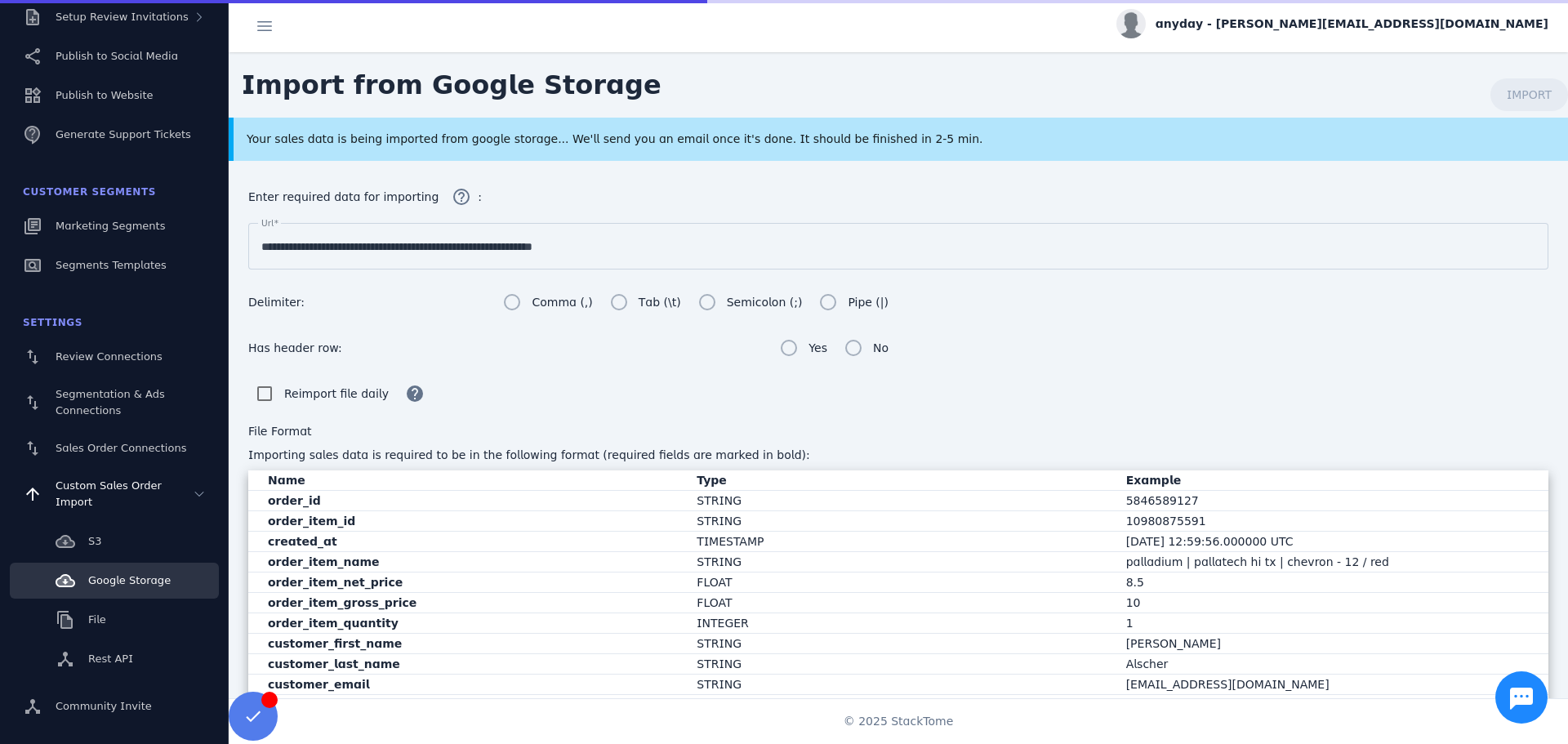
click at [663, 132] on div "Your sales data is being imported from google storage... We'll send you an emai…" at bounding box center [835, 139] width 1178 height 18
click at [594, 195] on div "Enter required data for importing help_outline :" at bounding box center [898, 197] width 1300 height 32
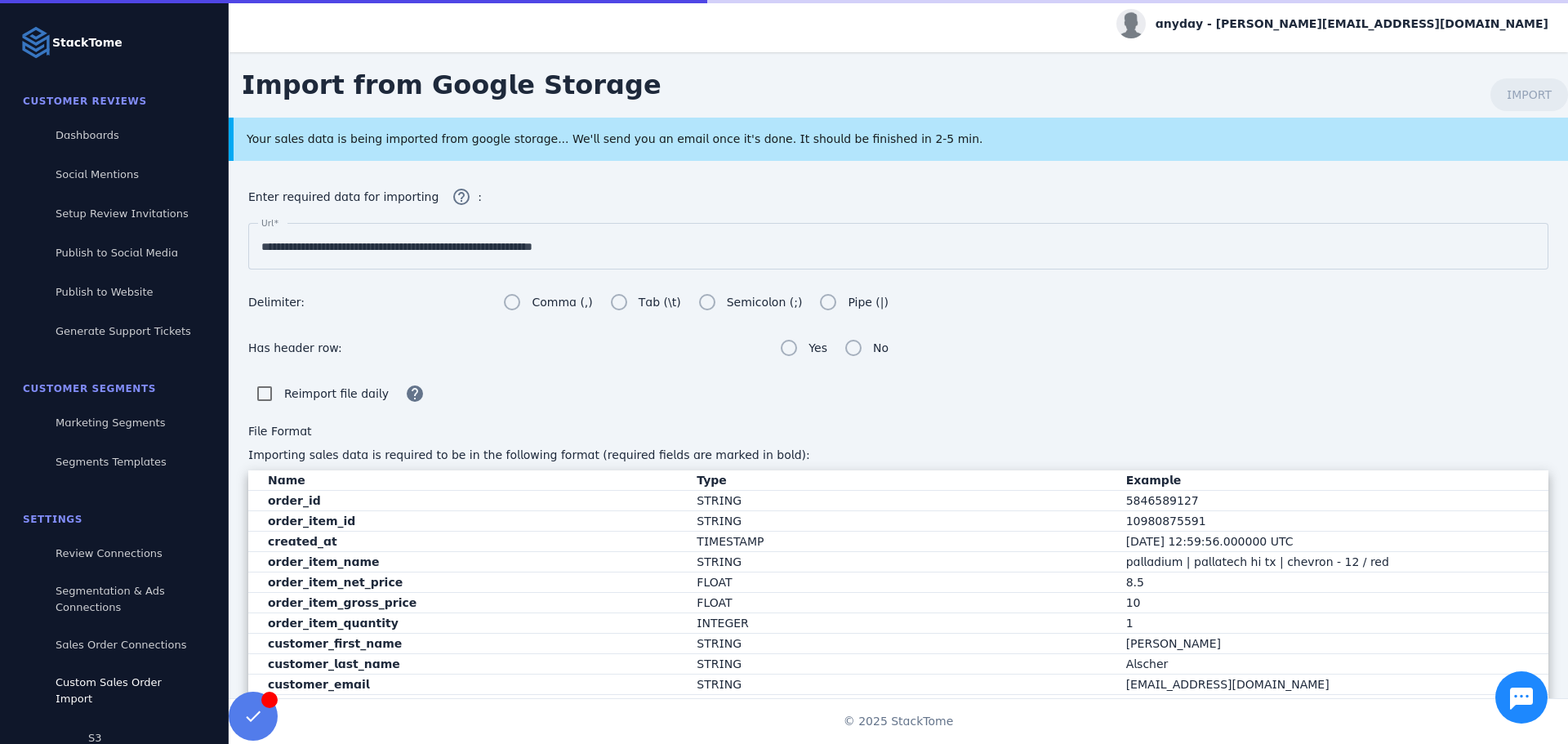
scroll to position [14, 0]
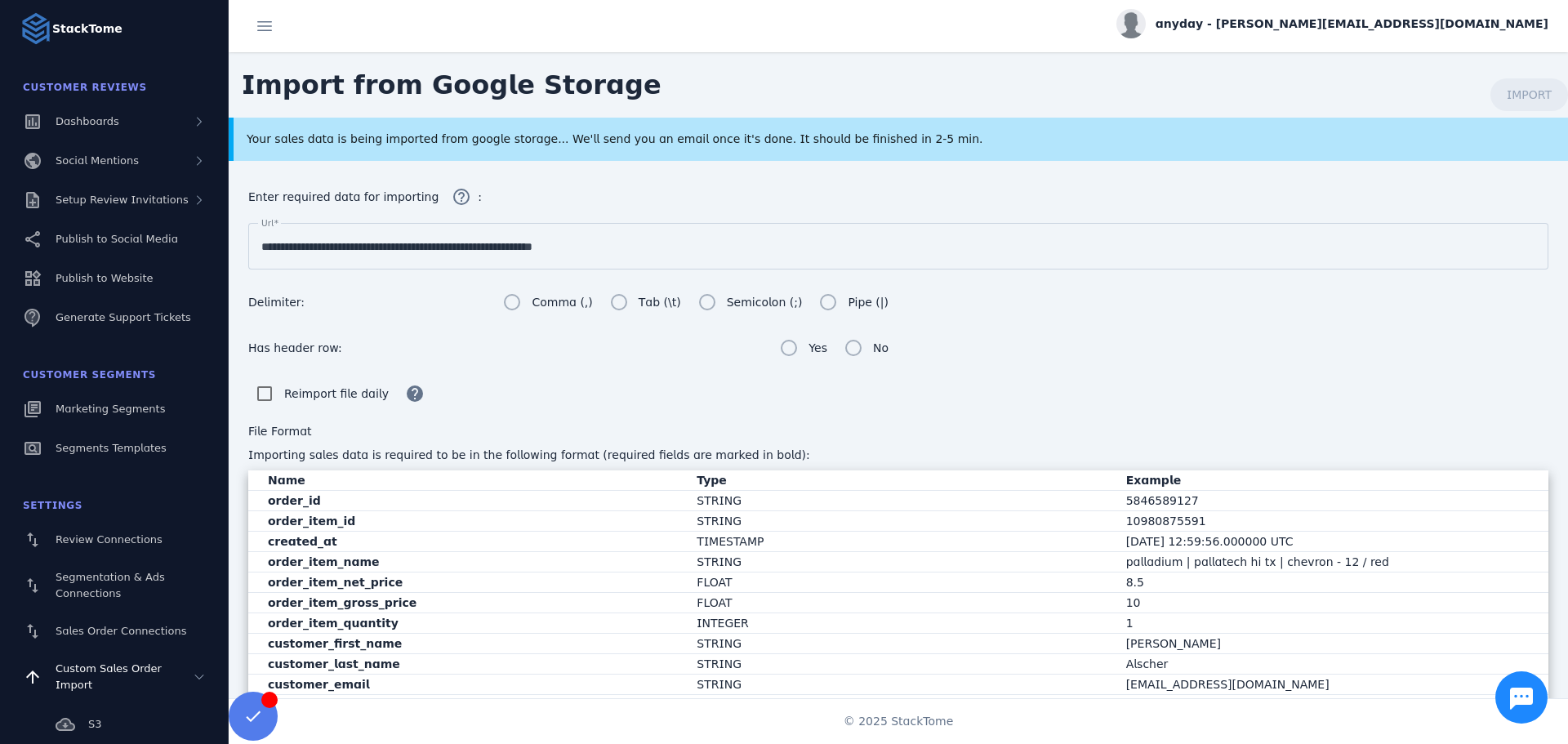
click at [622, 204] on div "Enter required data for importing help_outline :" at bounding box center [898, 197] width 1300 height 32
click at [595, 147] on div "Your sales data is being imported from google storage... We'll send you an emai…" at bounding box center [835, 139] width 1178 height 18
click at [548, 150] on div "Your sales data is being imported from google storage... We'll send you an emai…" at bounding box center [898, 138] width 1339 height 43
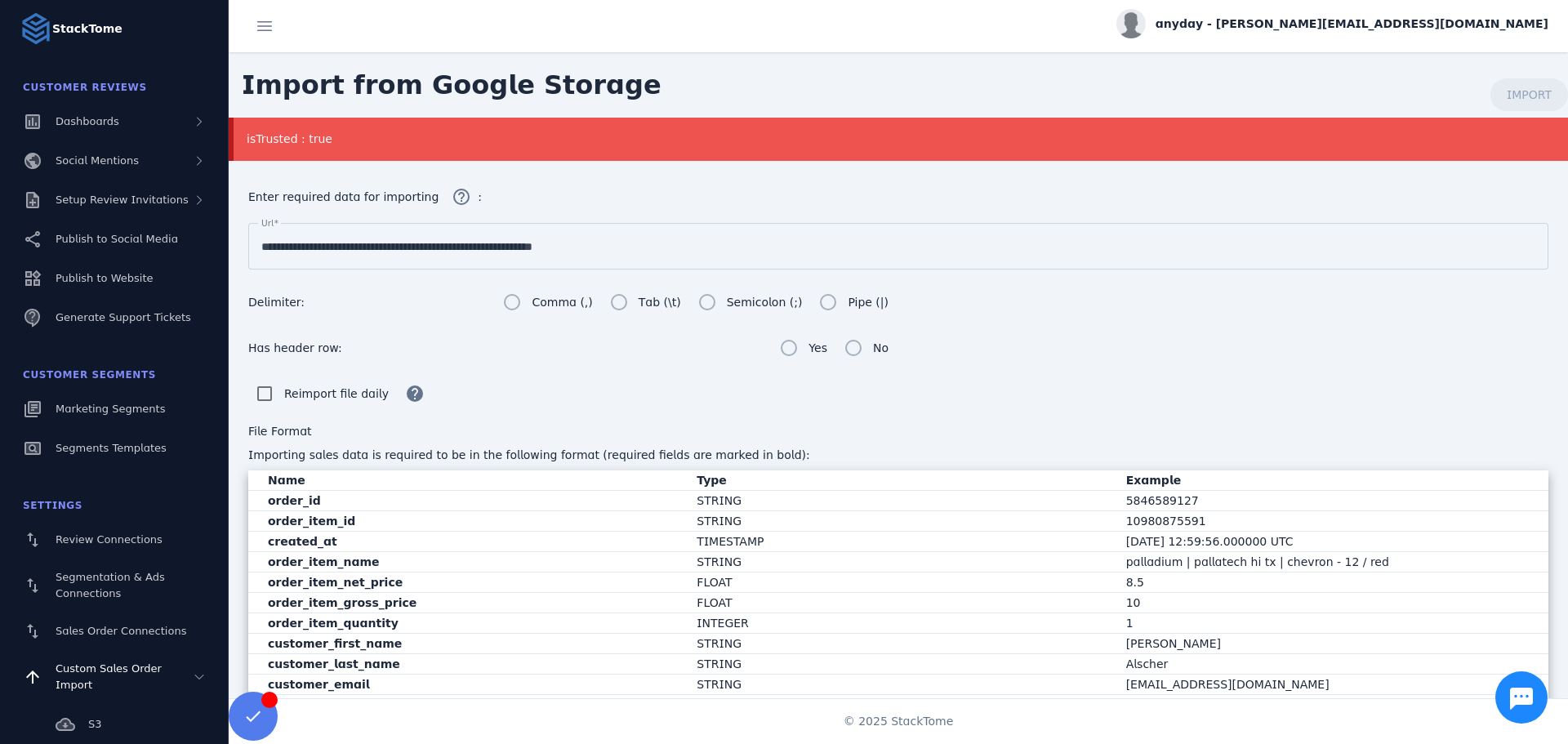
click at [313, 145] on div "isTrusted : true" at bounding box center [835, 139] width 1178 height 18
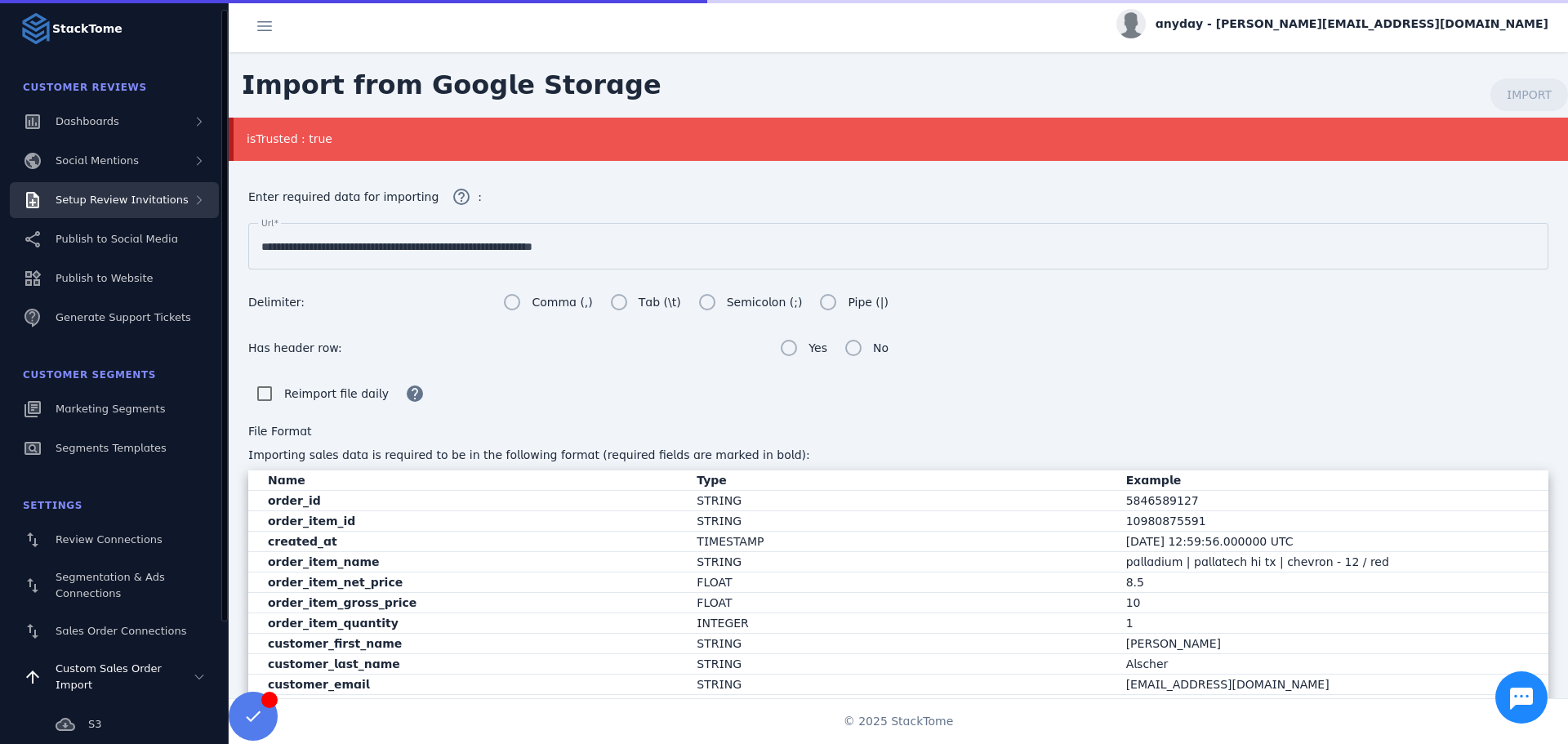
click at [129, 201] on span "Setup Review Invitations" at bounding box center [122, 199] width 133 height 12
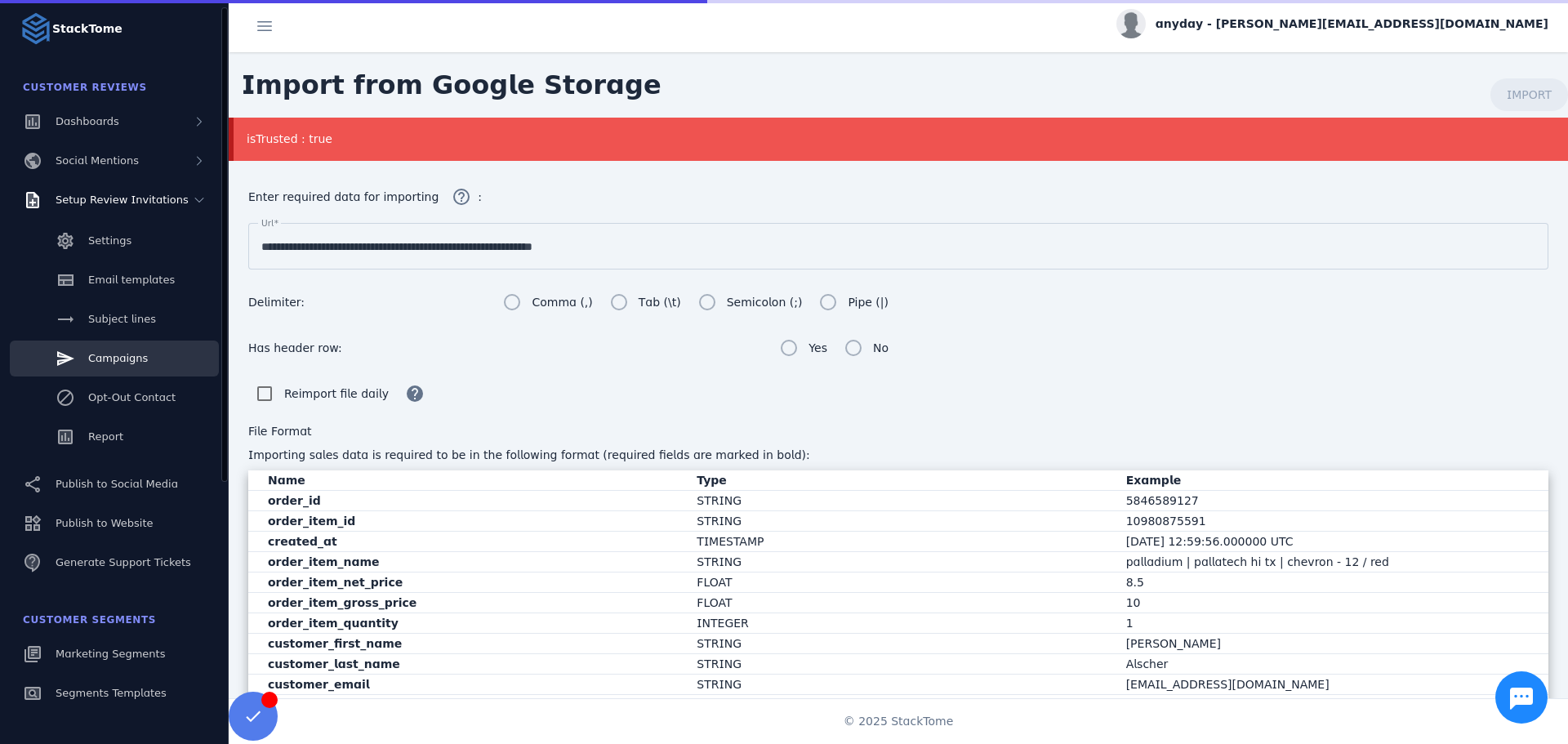
click at [149, 361] on link "Campaigns" at bounding box center [114, 358] width 209 height 36
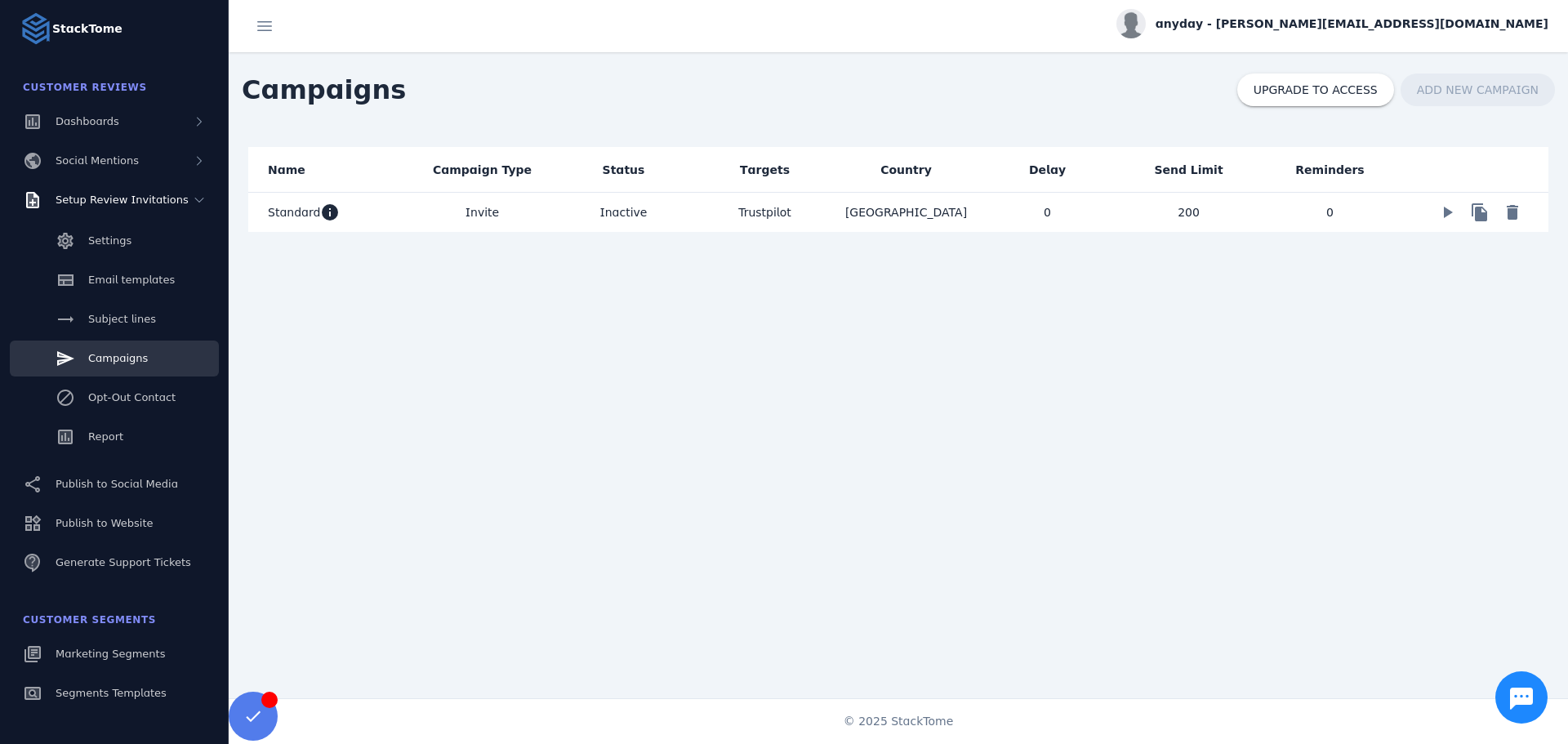
click at [1034, 203] on mat-cell "0" at bounding box center [1047, 212] width 141 height 39
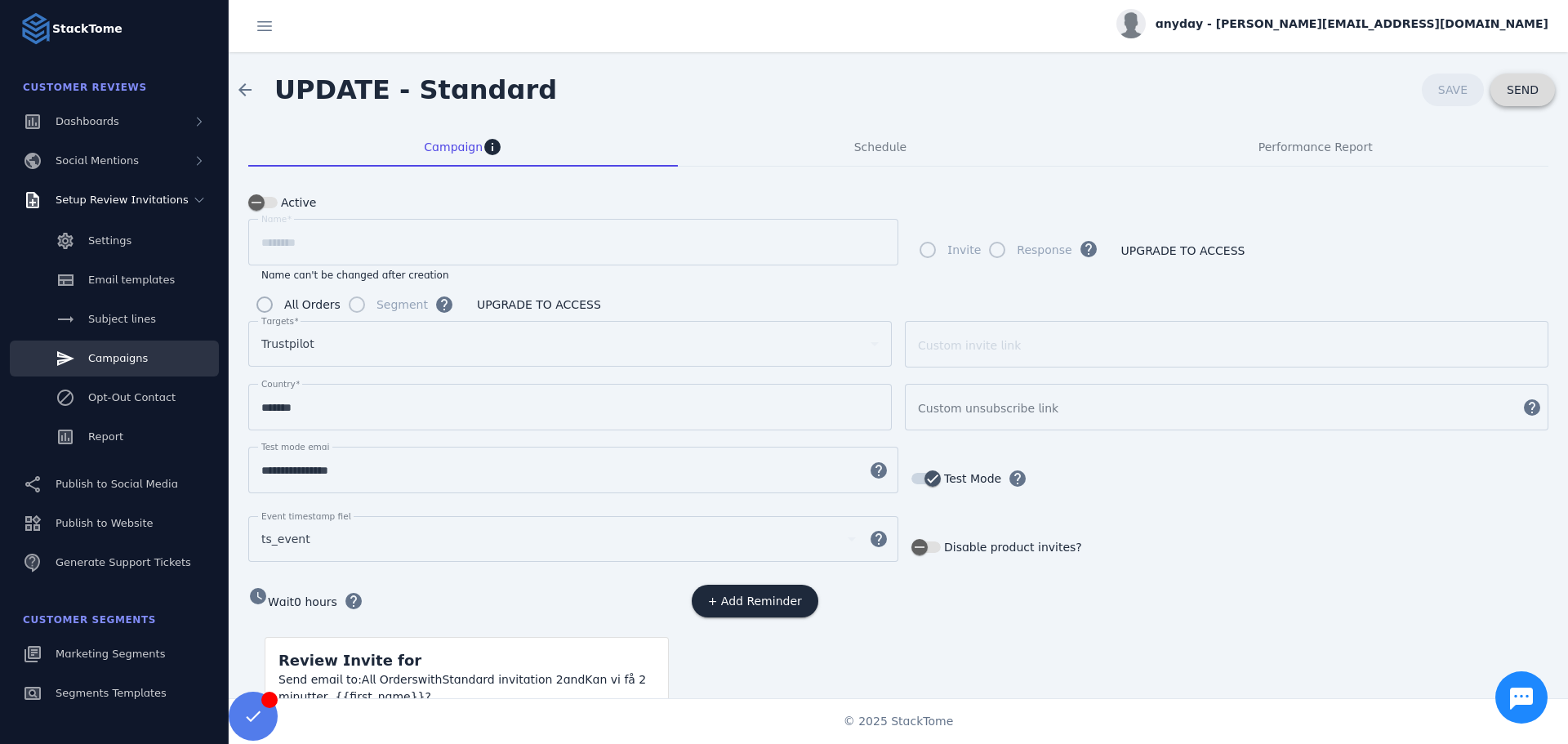
click at [1528, 104] on span at bounding box center [1523, 90] width 65 height 39
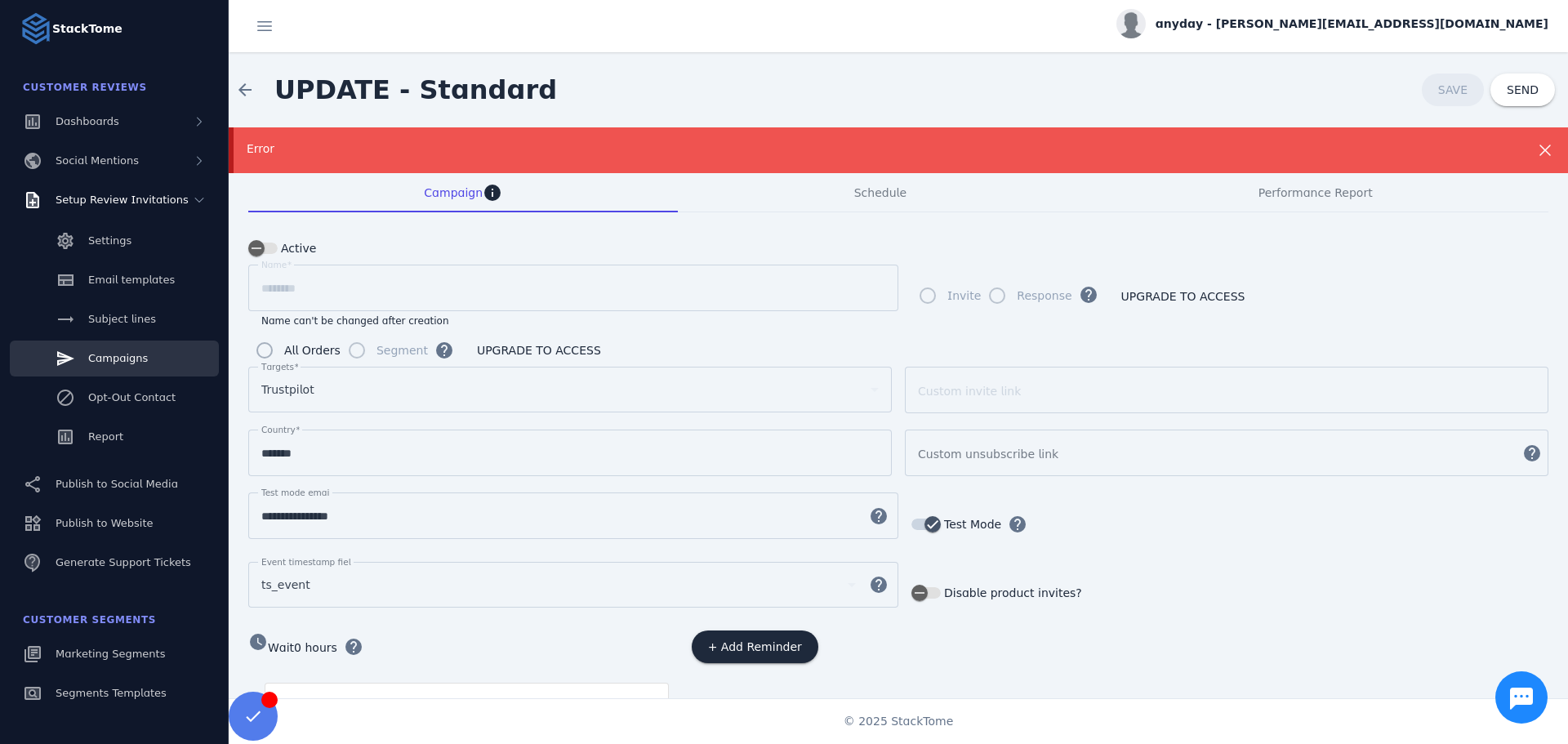
click at [809, 75] on div "arrow_back UPDATE - Standard SAVE SEND" at bounding box center [898, 90] width 1339 height 75
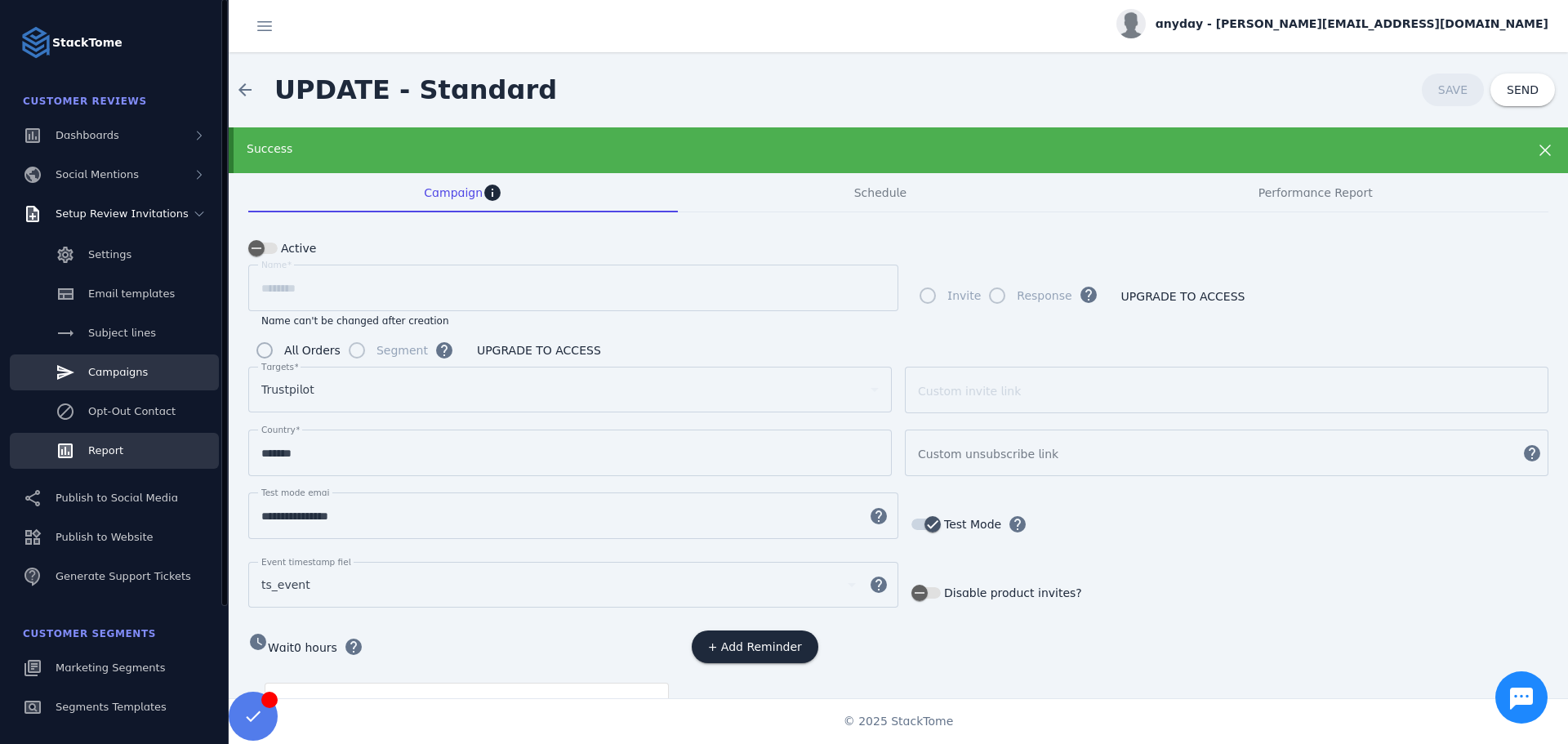
click at [105, 443] on div "Report" at bounding box center [106, 451] width 35 height 17
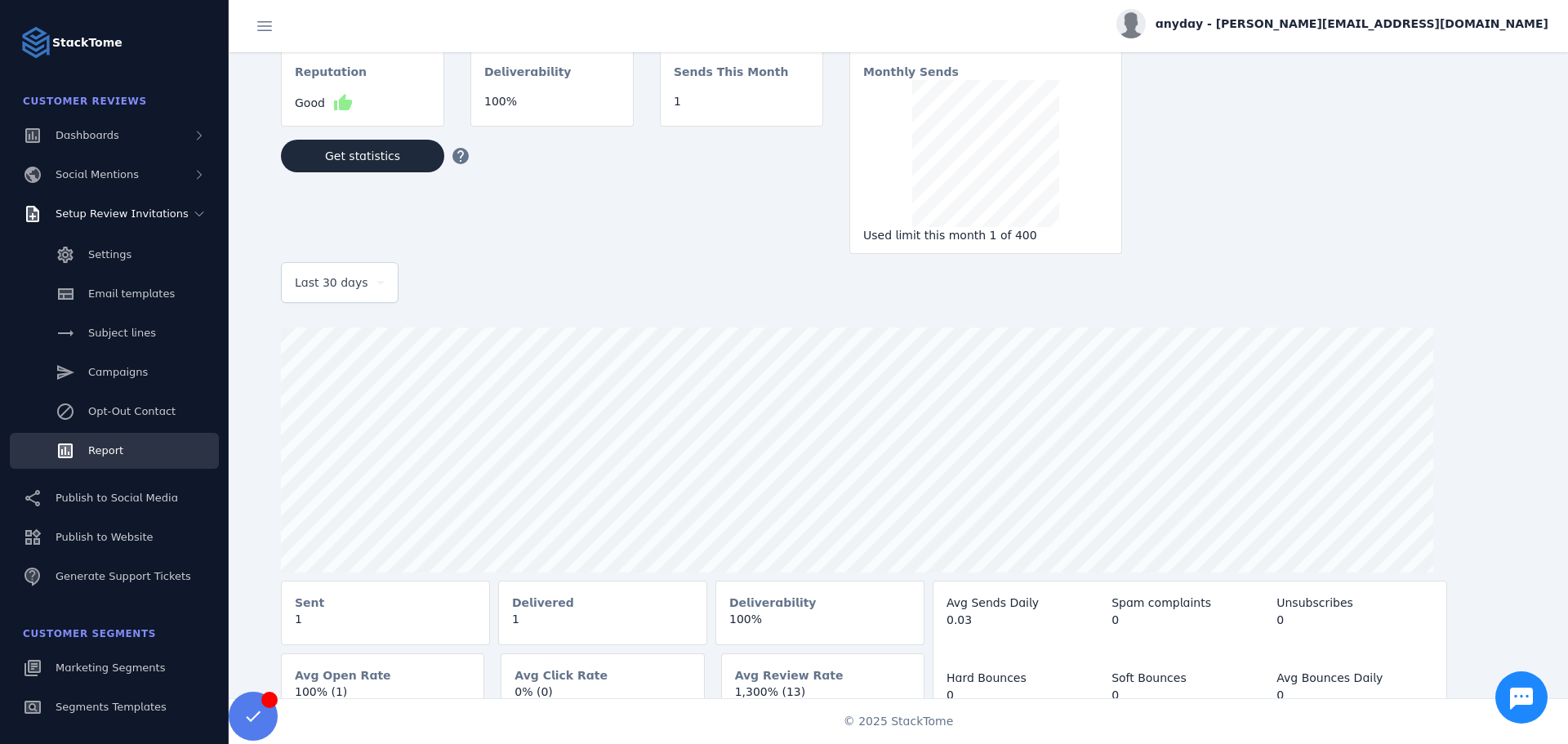
scroll to position [55, 0]
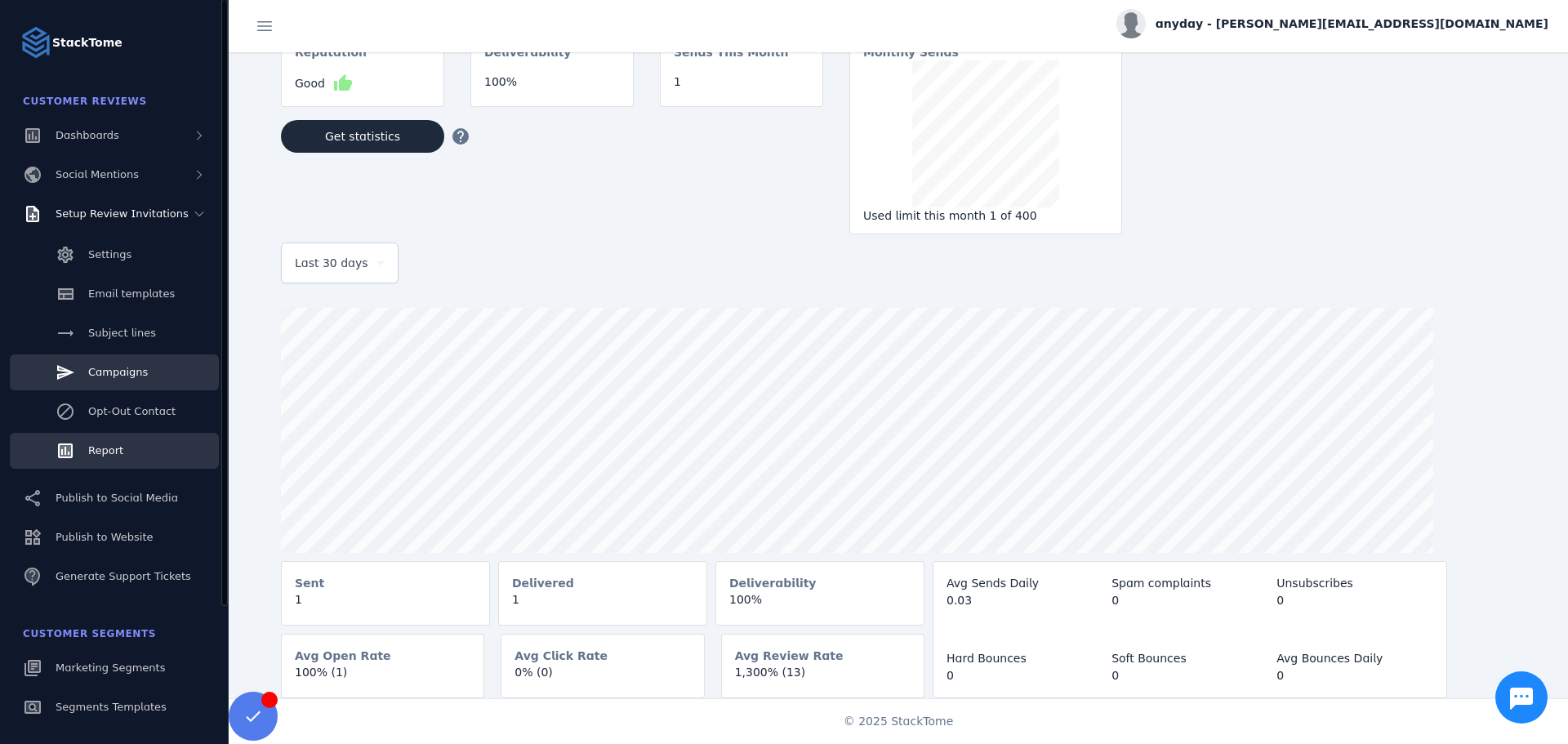
click at [123, 377] on span "Campaigns" at bounding box center [118, 371] width 60 height 12
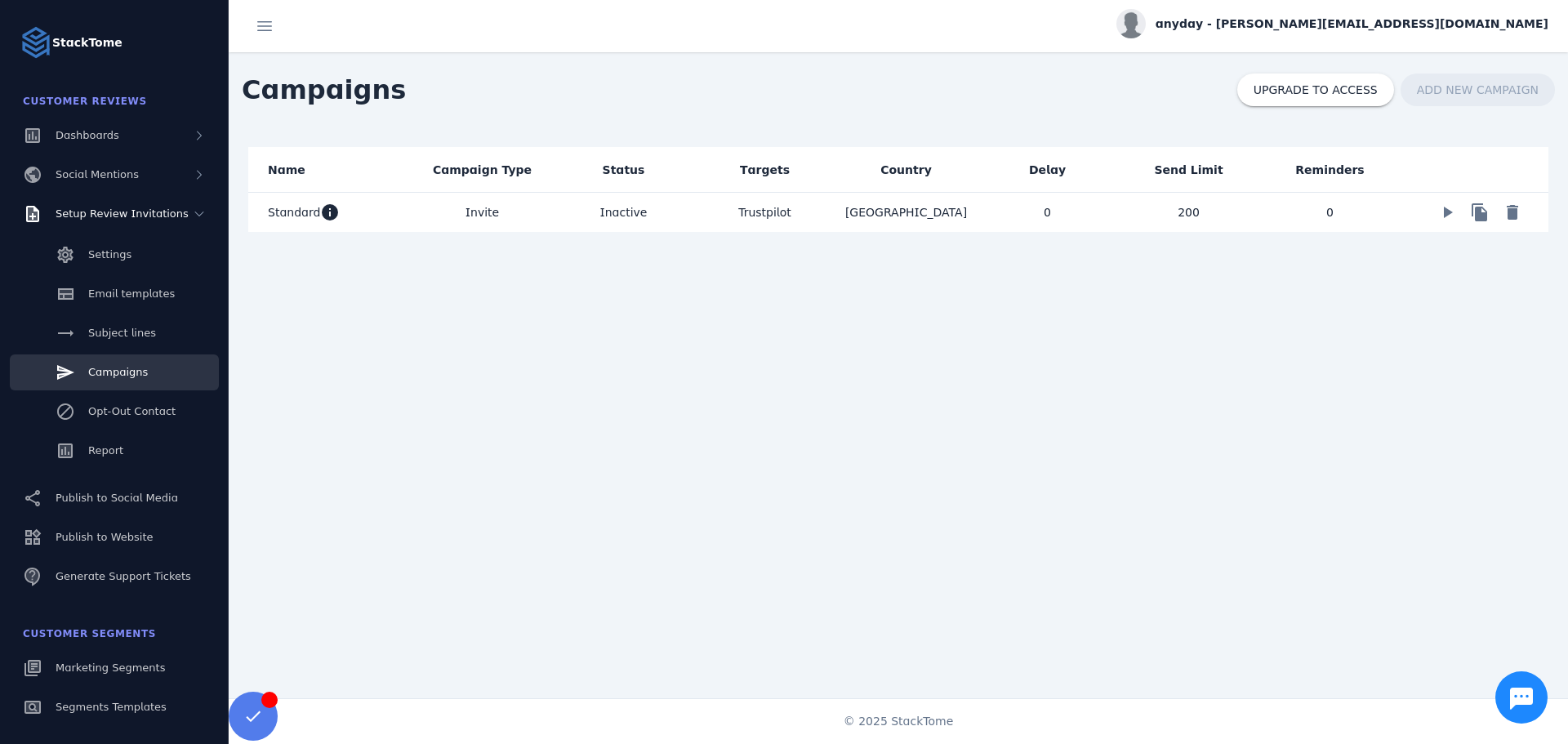
click at [952, 213] on mat-cell "[GEOGRAPHIC_DATA]" at bounding box center [905, 212] width 141 height 39
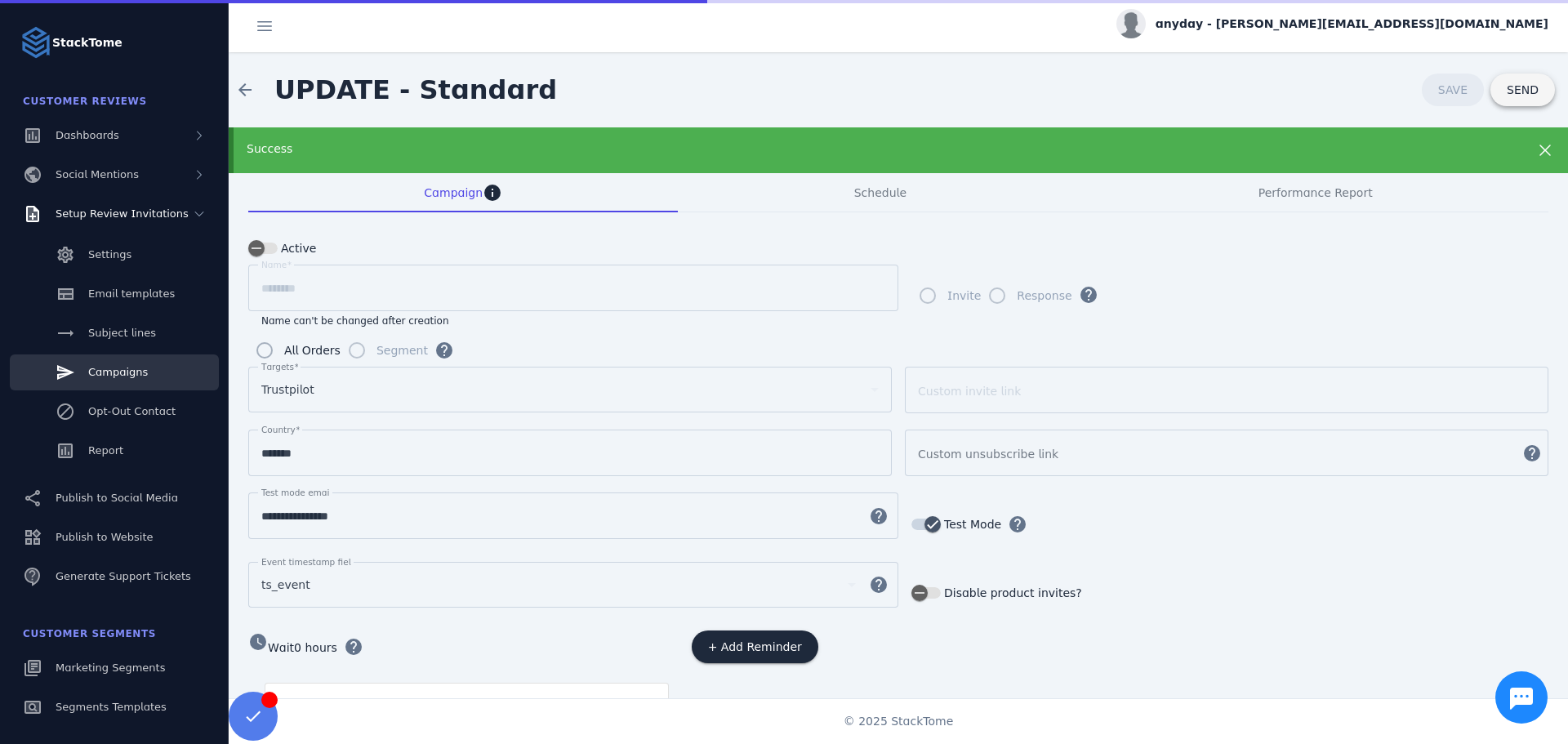
click at [1509, 101] on span at bounding box center [1523, 90] width 65 height 39
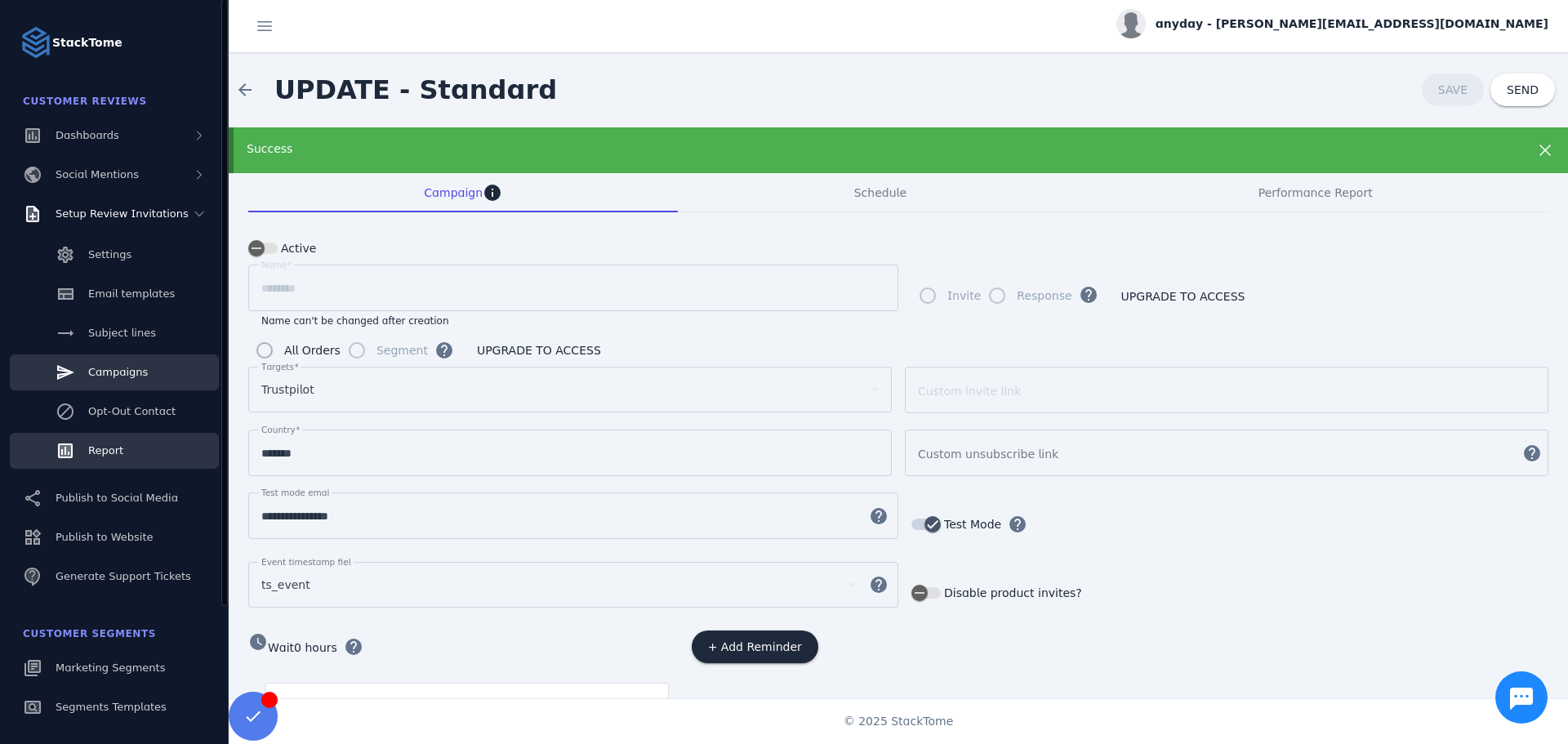
click at [120, 457] on div "Report" at bounding box center [106, 451] width 35 height 17
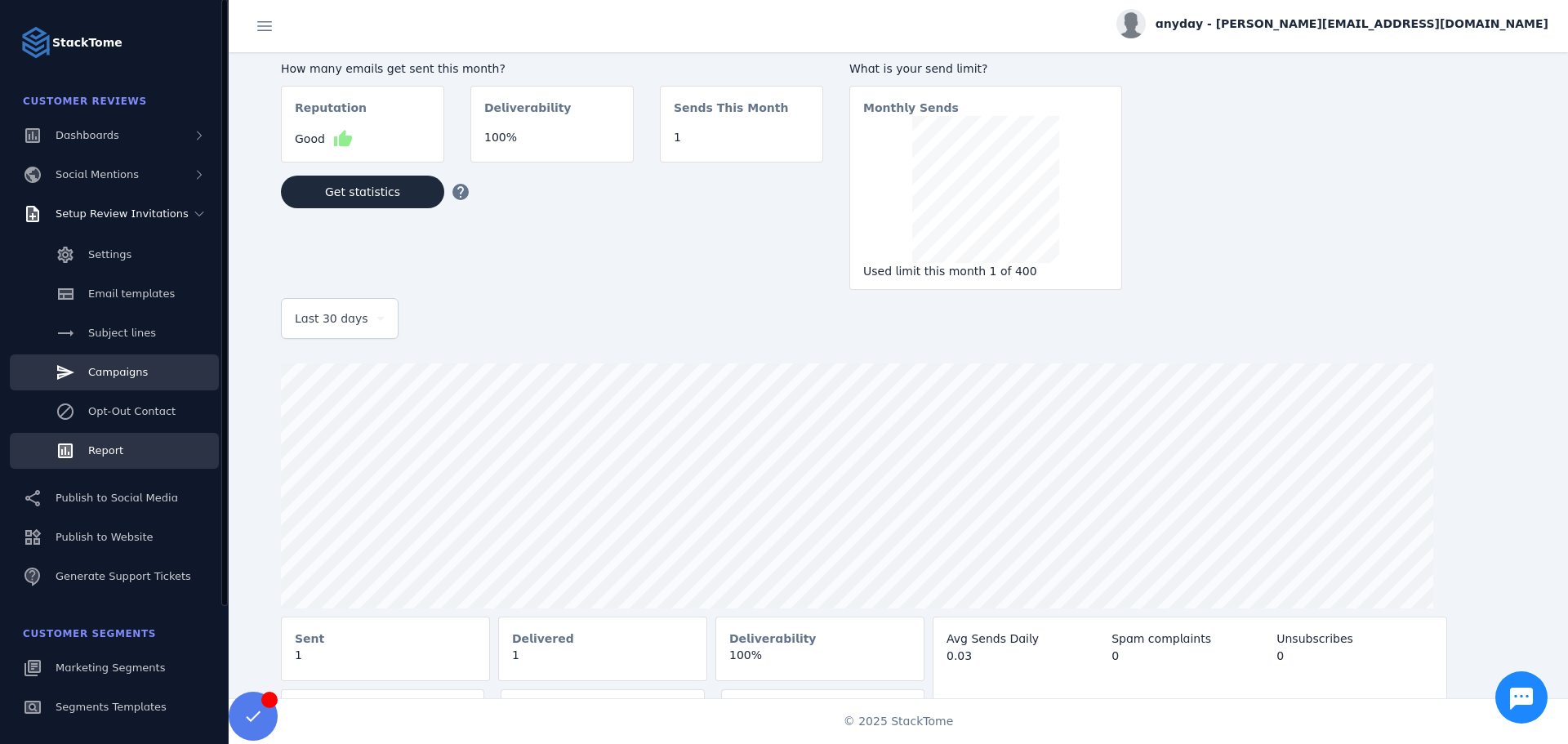
click at [120, 366] on span "Campaigns" at bounding box center [118, 371] width 60 height 12
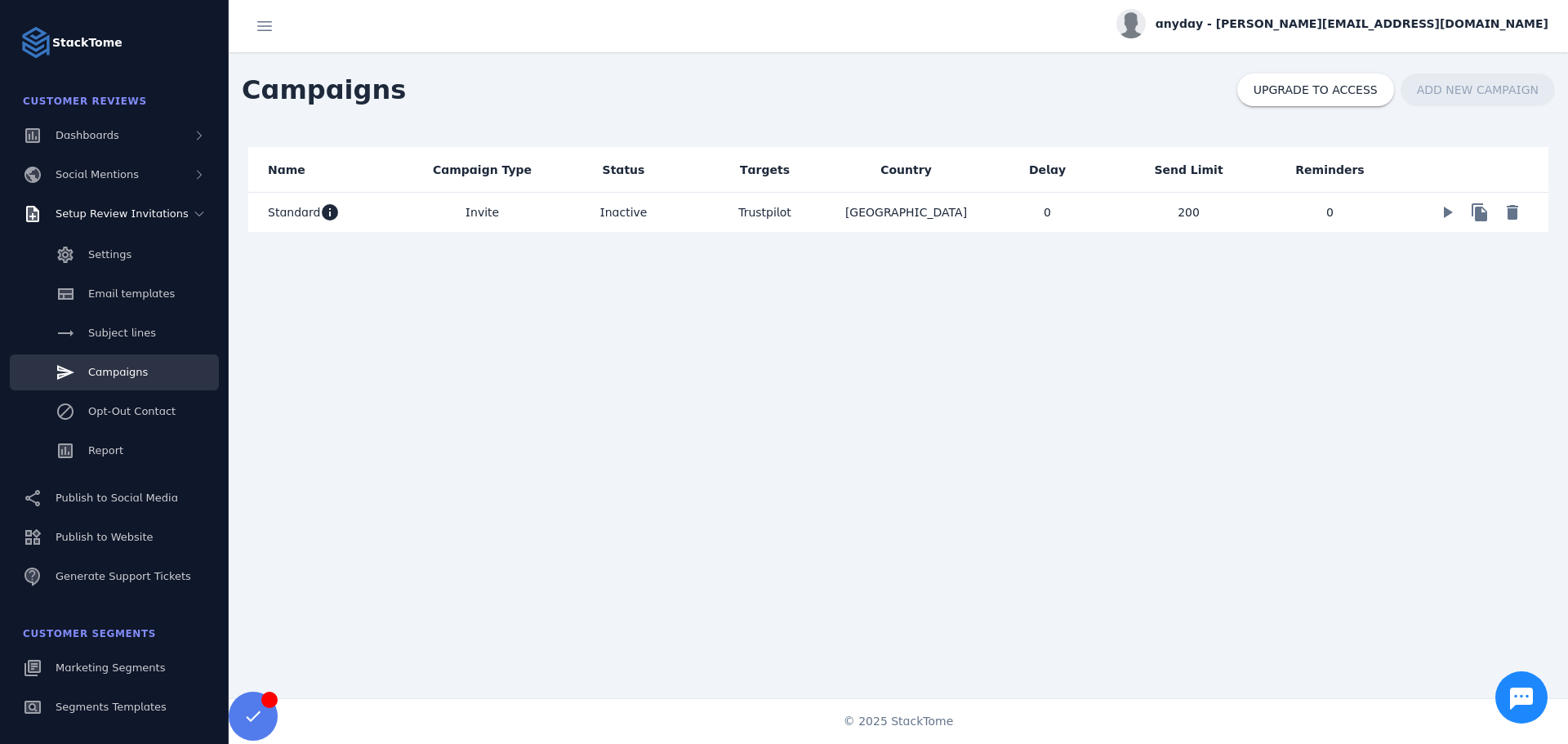
click at [1208, 235] on div "Name Campaign Type Status Targets Country Delay Send Limit Reminders Standard i…" at bounding box center [898, 189] width 1339 height 124
click at [1203, 216] on mat-cell "200" at bounding box center [1188, 212] width 141 height 39
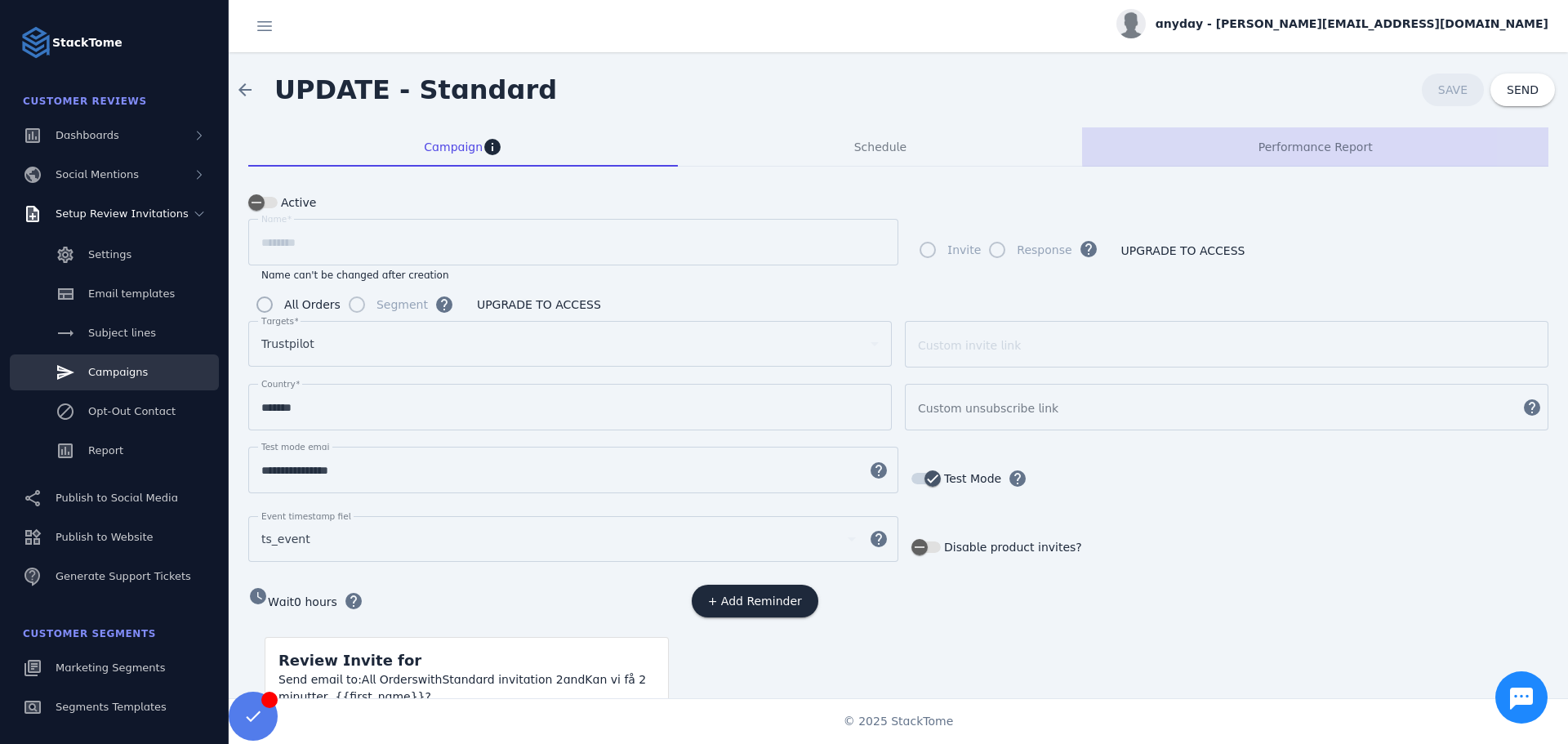
click at [1324, 143] on span "Performance Report" at bounding box center [1315, 147] width 114 height 11
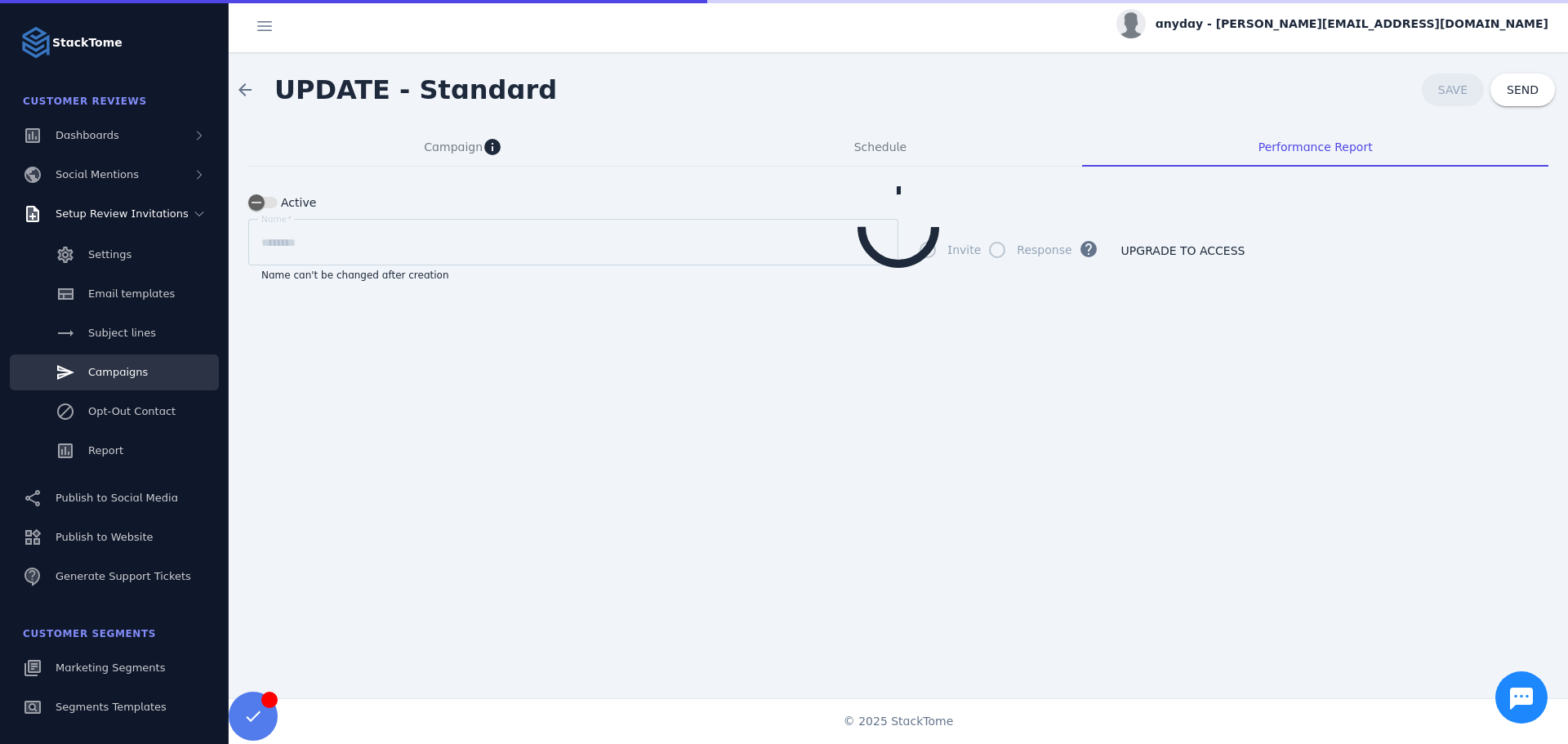
click at [943, 117] on div "arrow_back UPDATE - Standard SAVE SEND" at bounding box center [898, 90] width 1339 height 75
click at [916, 138] on div "Schedule" at bounding box center [880, 147] width 404 height 39
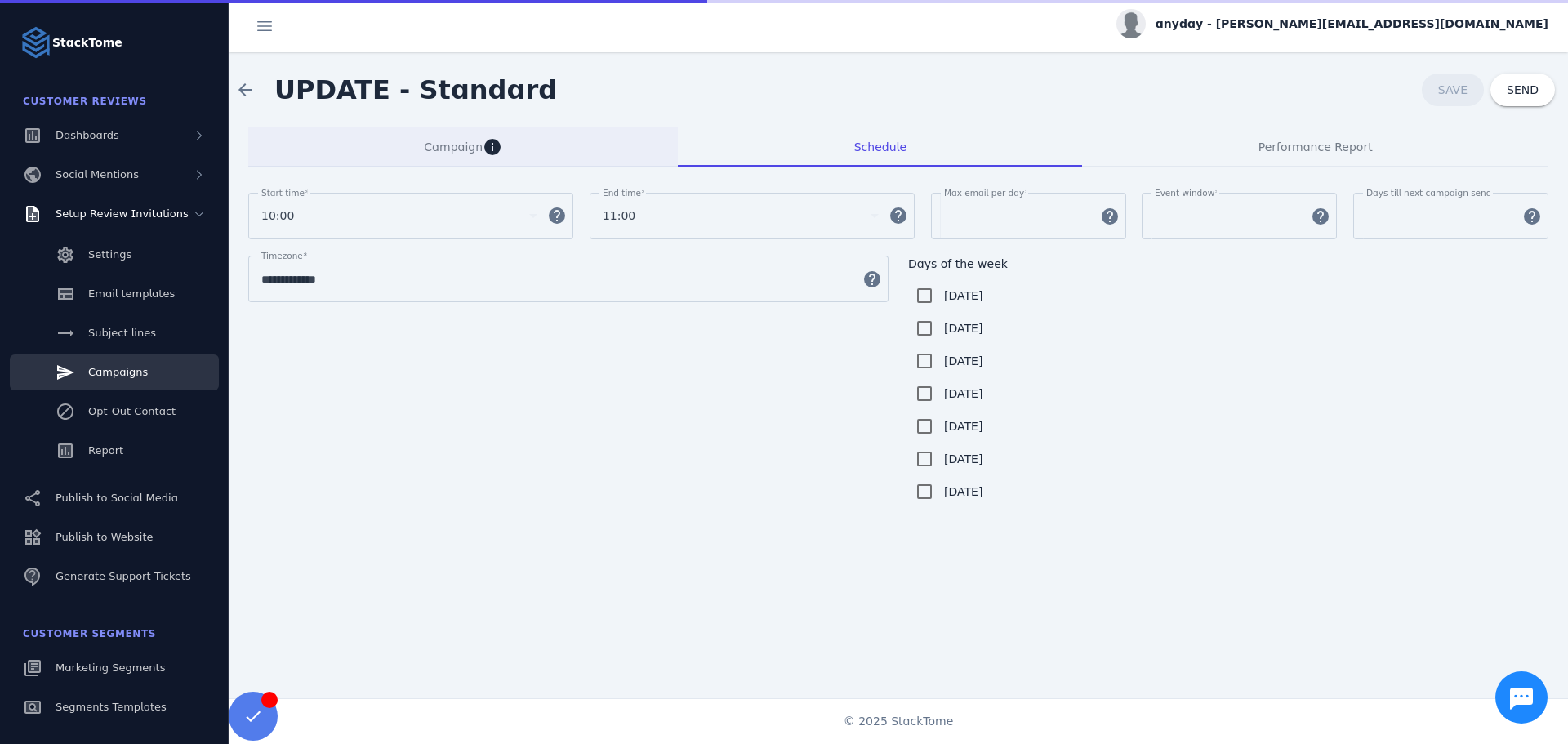
click at [473, 141] on span "Campaign" at bounding box center [453, 147] width 59 height 11
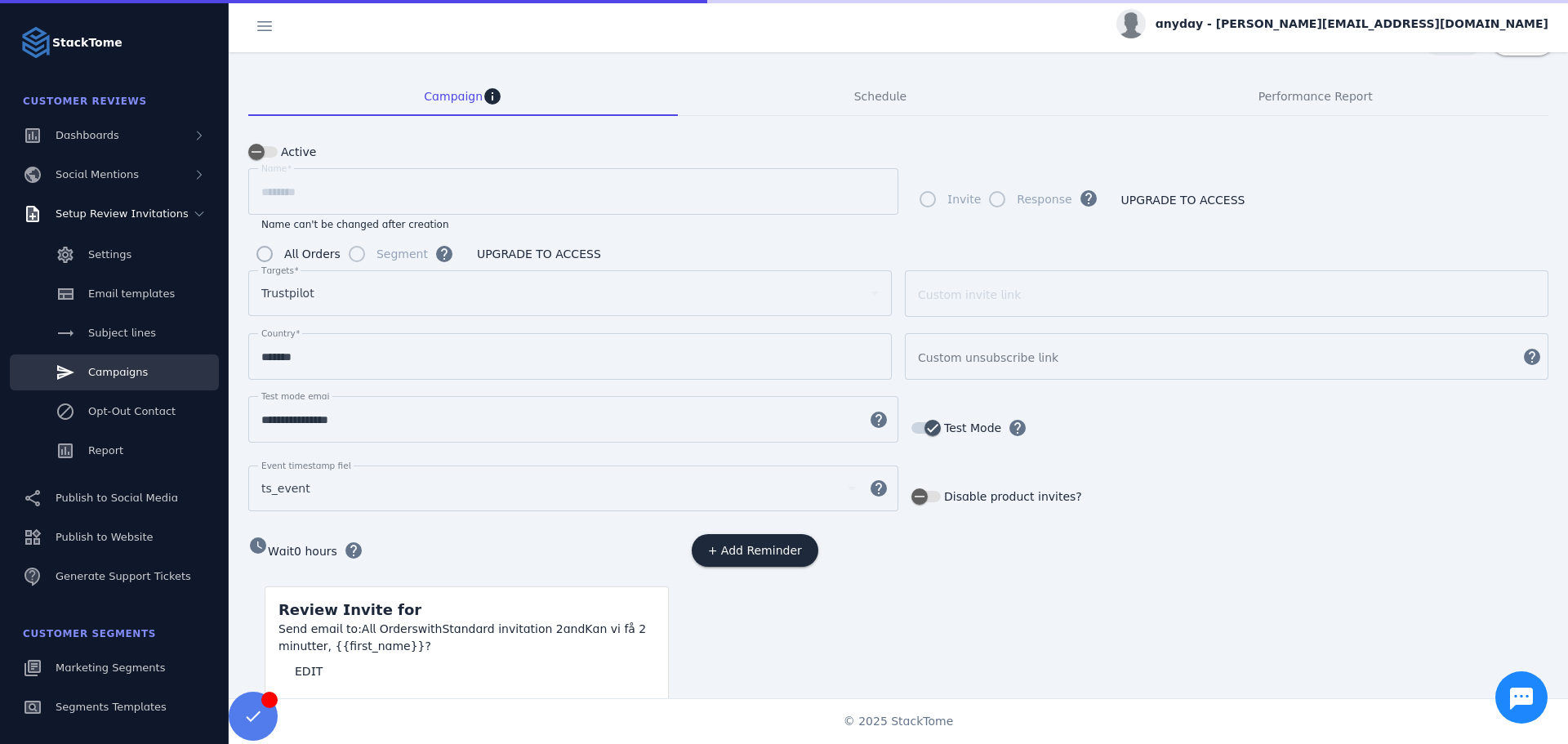
scroll to position [77, 0]
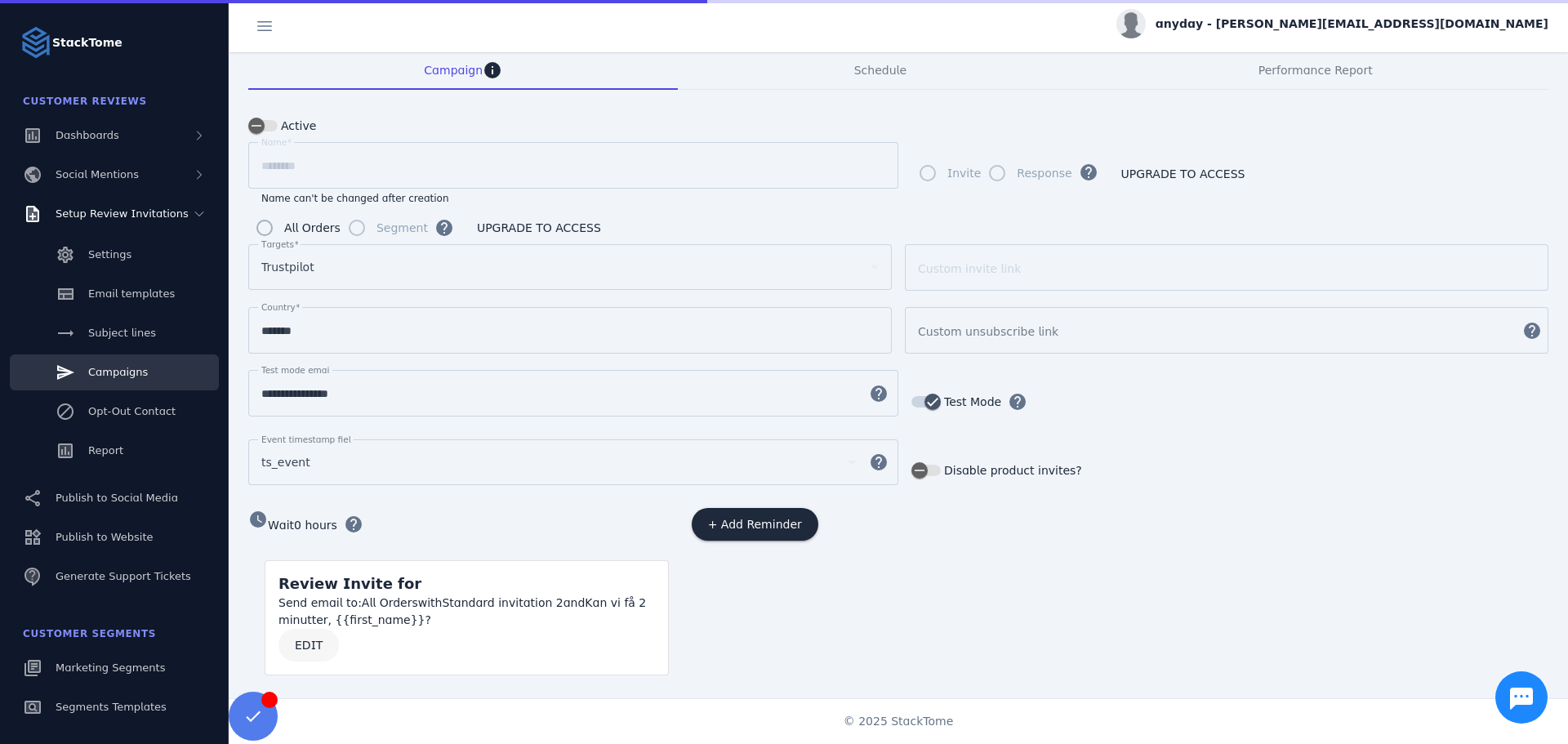
click at [322, 633] on span at bounding box center [308, 645] width 60 height 39
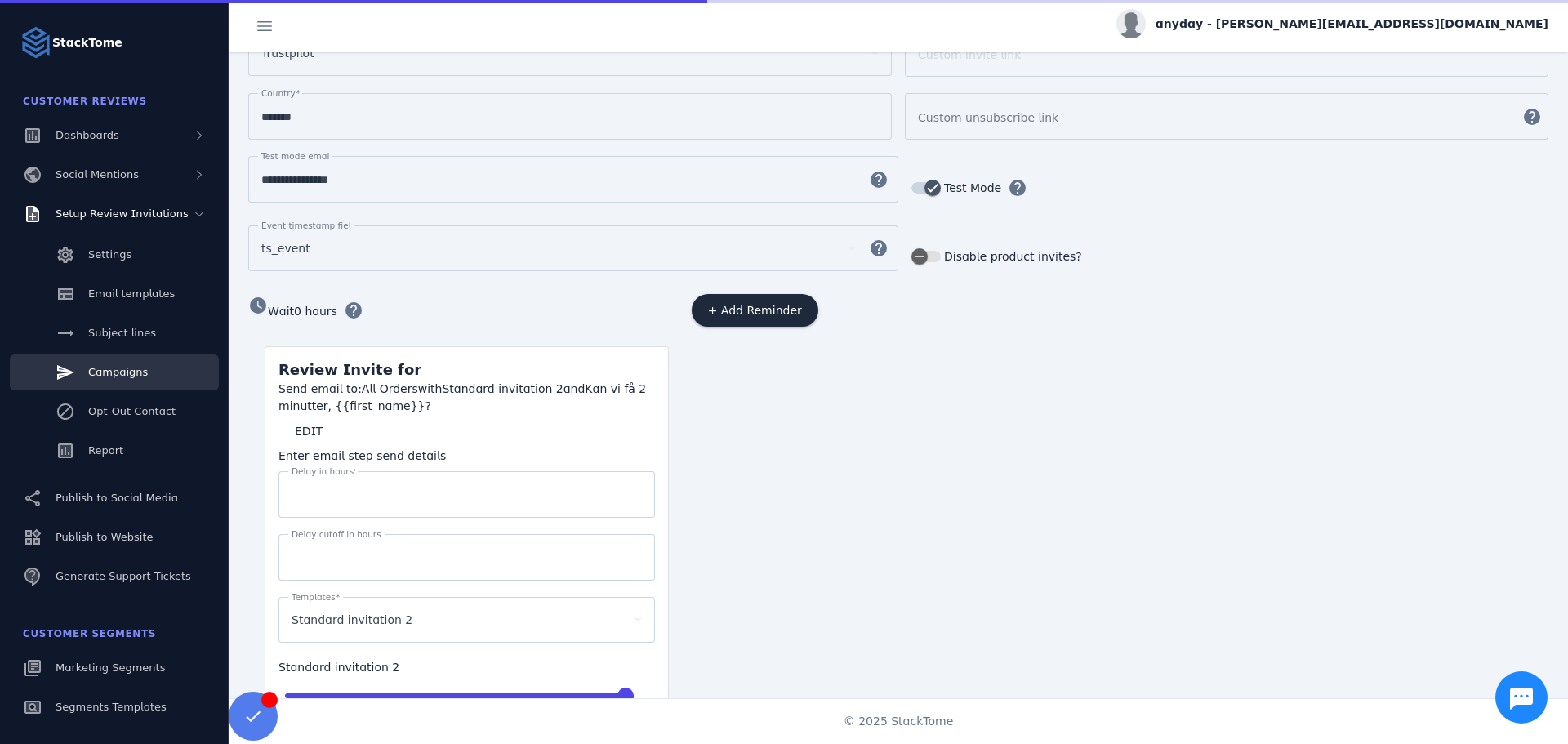
scroll to position [403, 0]
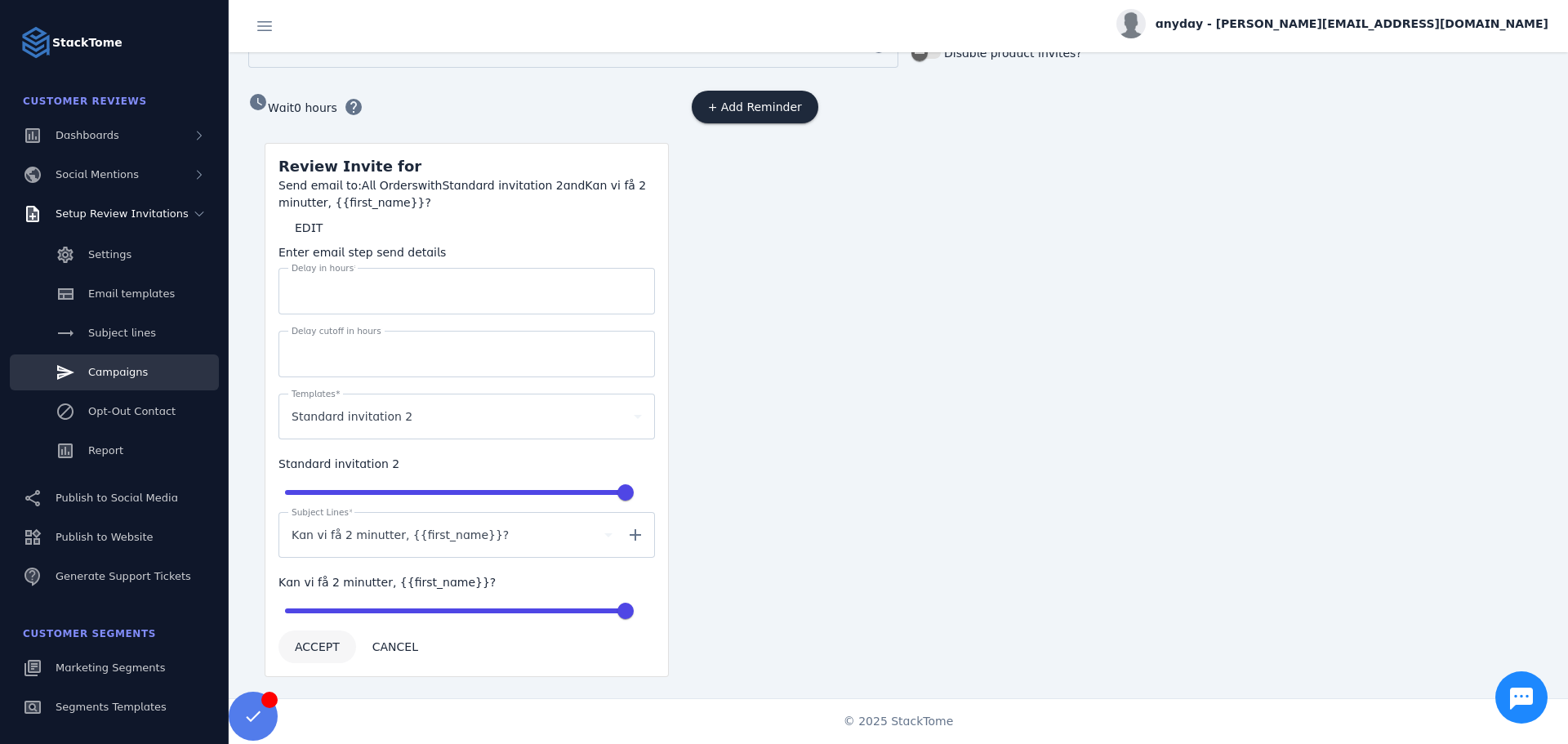
click at [326, 642] on span "ACCEPT" at bounding box center [317, 647] width 45 height 11
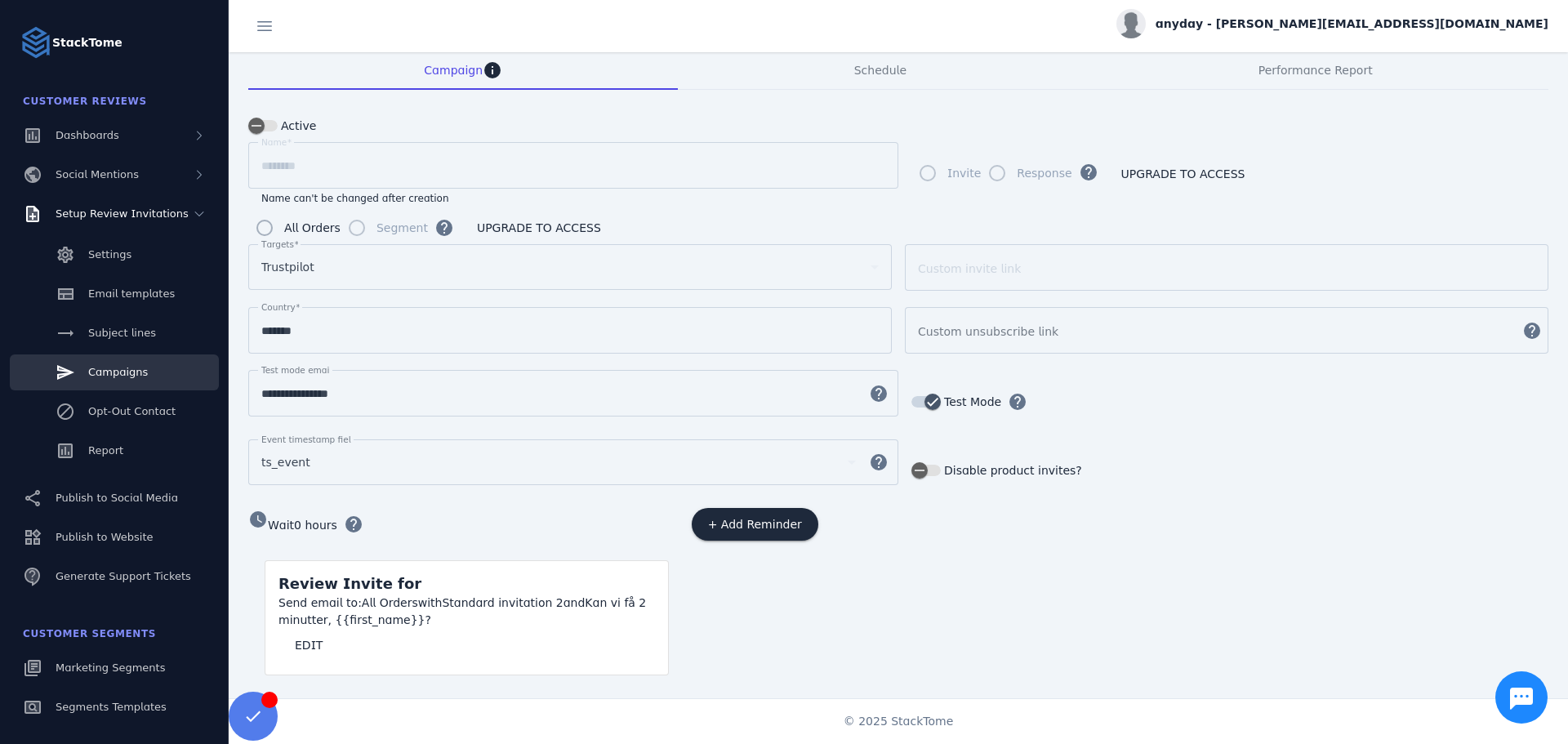
scroll to position [0, 0]
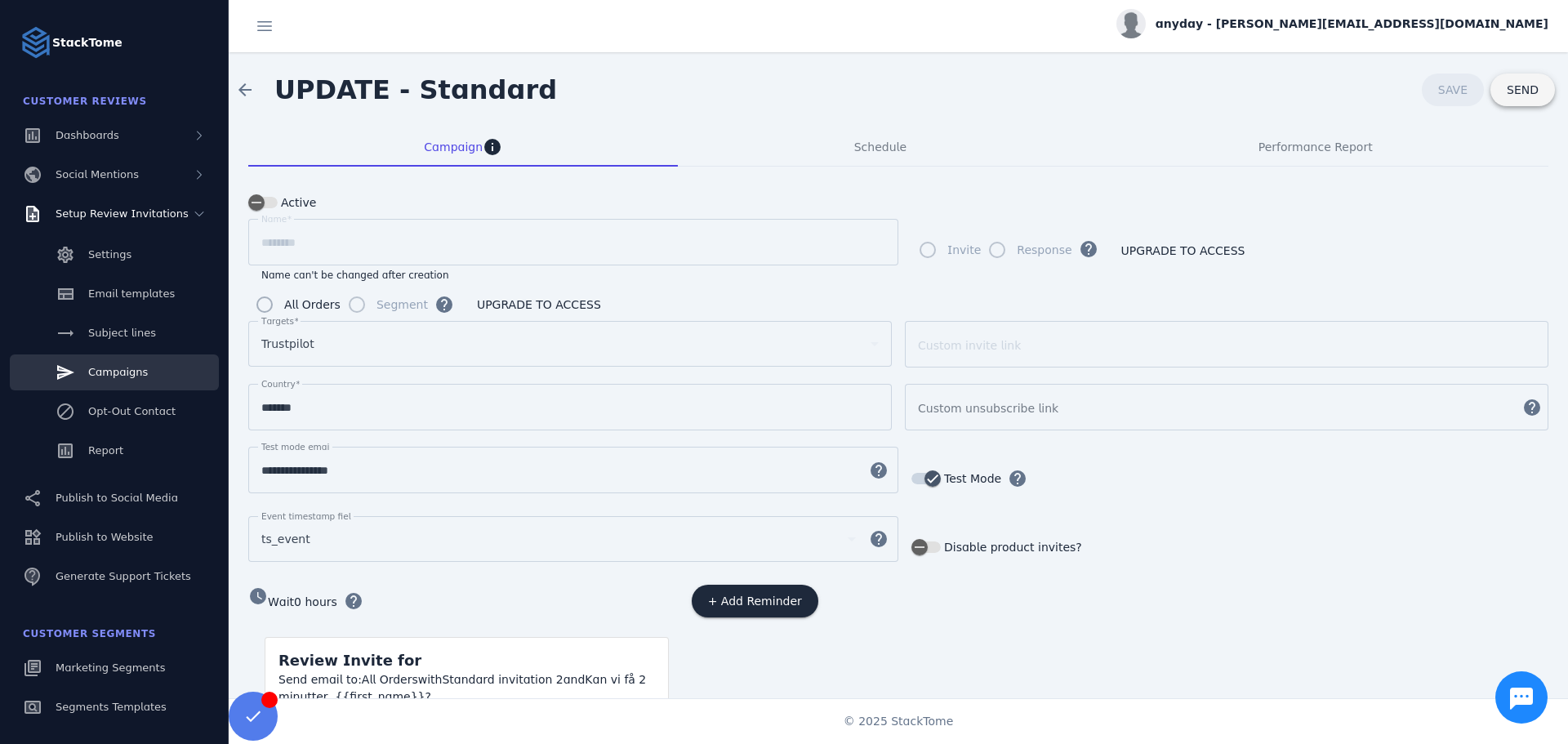
click at [1525, 88] on span "SEND" at bounding box center [1522, 90] width 32 height 11
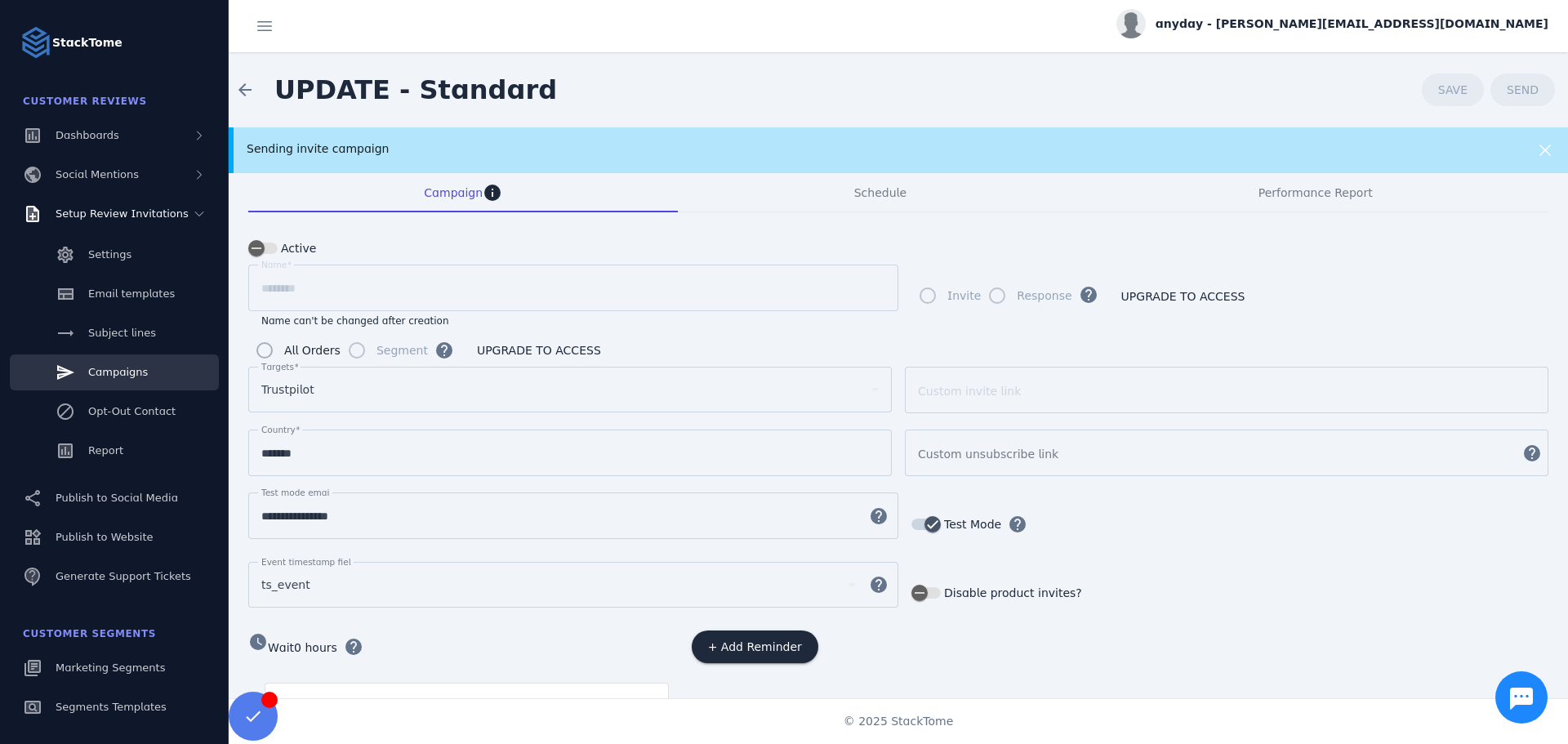
click at [544, 650] on div "watch_later Wait 0 hours help" at bounding box center [459, 648] width 421 height 36
click at [422, 624] on form "**********" at bounding box center [898, 518] width 1300 height 572
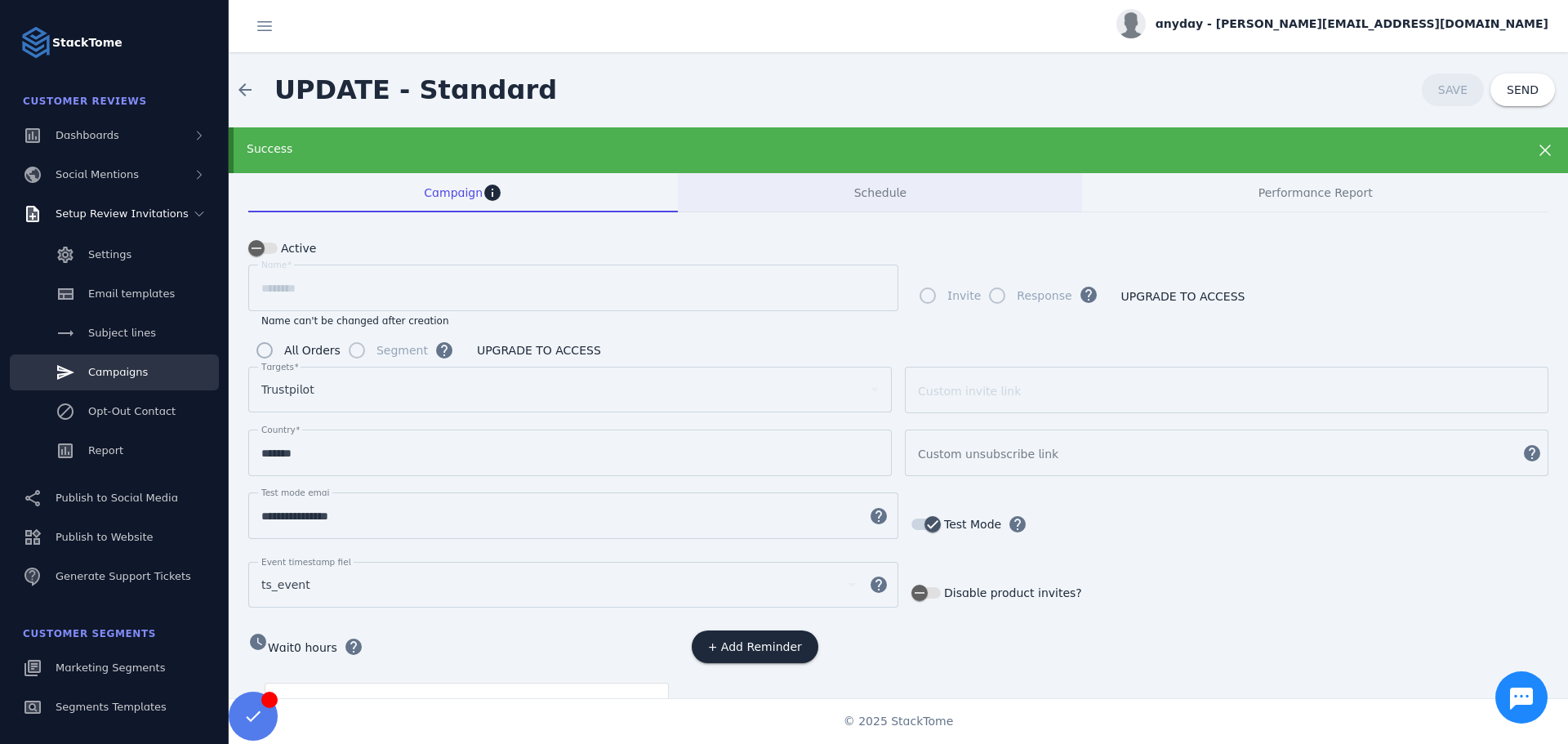
click at [875, 201] on span "Schedule" at bounding box center [880, 193] width 53 height 39
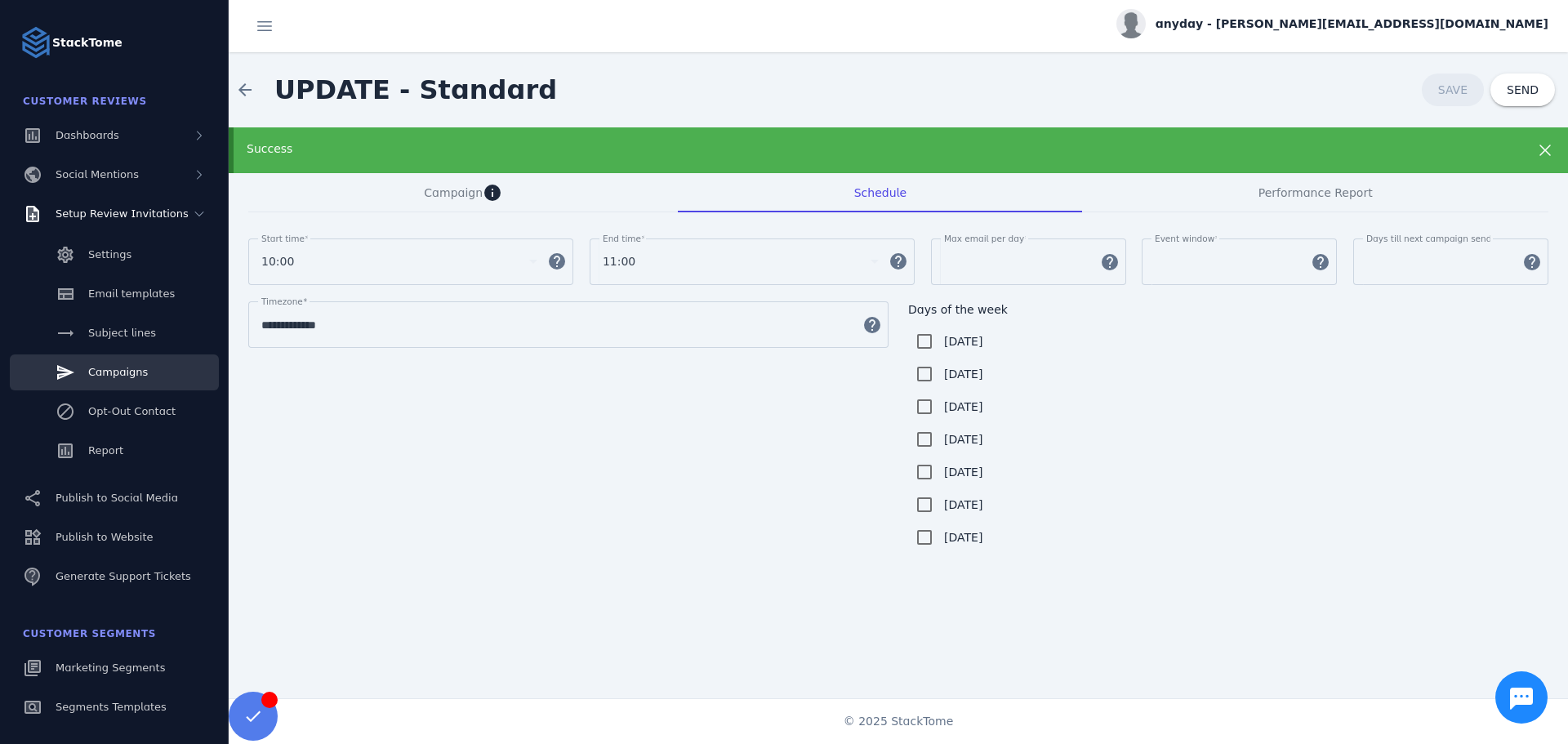
click at [333, 522] on div "**********" at bounding box center [898, 426] width 1300 height 252
click at [480, 470] on div "**********" at bounding box center [898, 426] width 1300 height 252
